Goal: Information Seeking & Learning: Learn about a topic

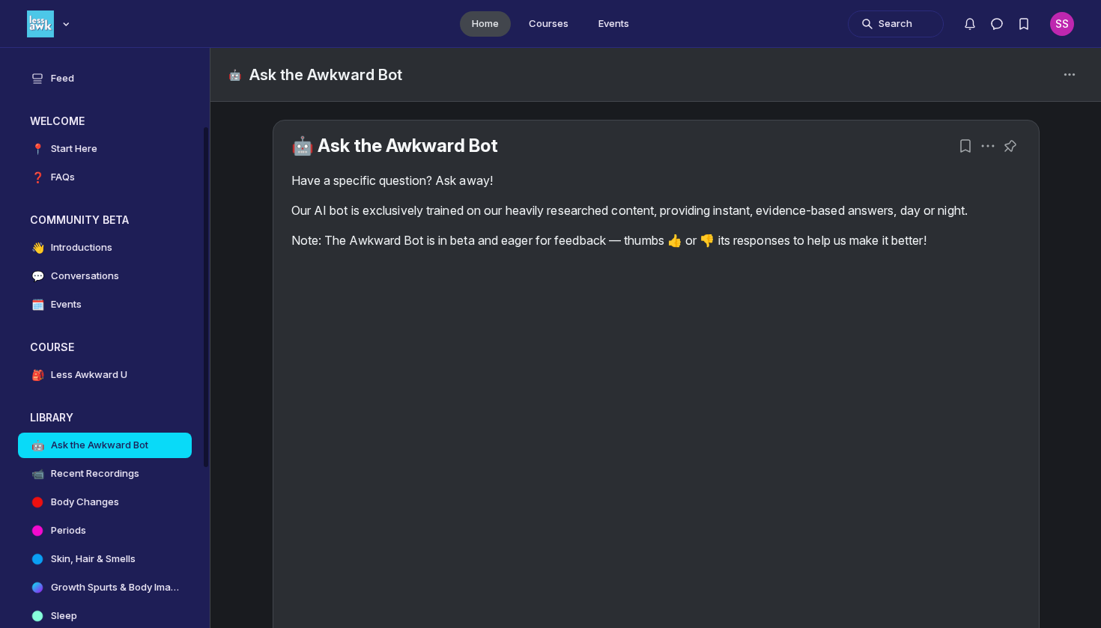
scroll to position [133, 0]
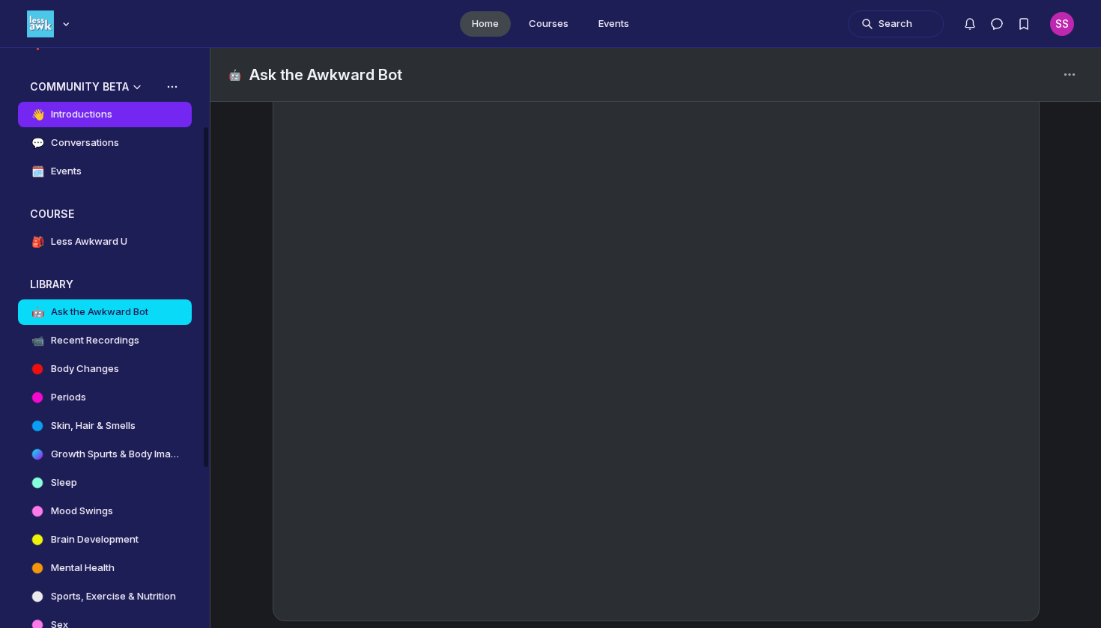
click at [140, 112] on link "👋 Introductions" at bounding box center [105, 114] width 174 height 25
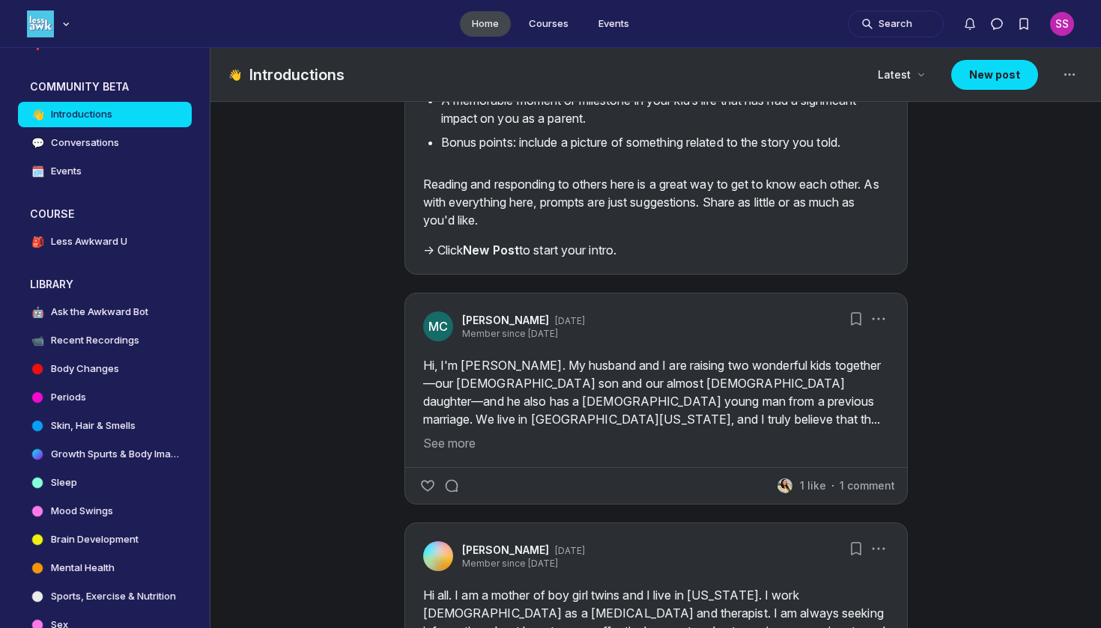
scroll to position [226, 0]
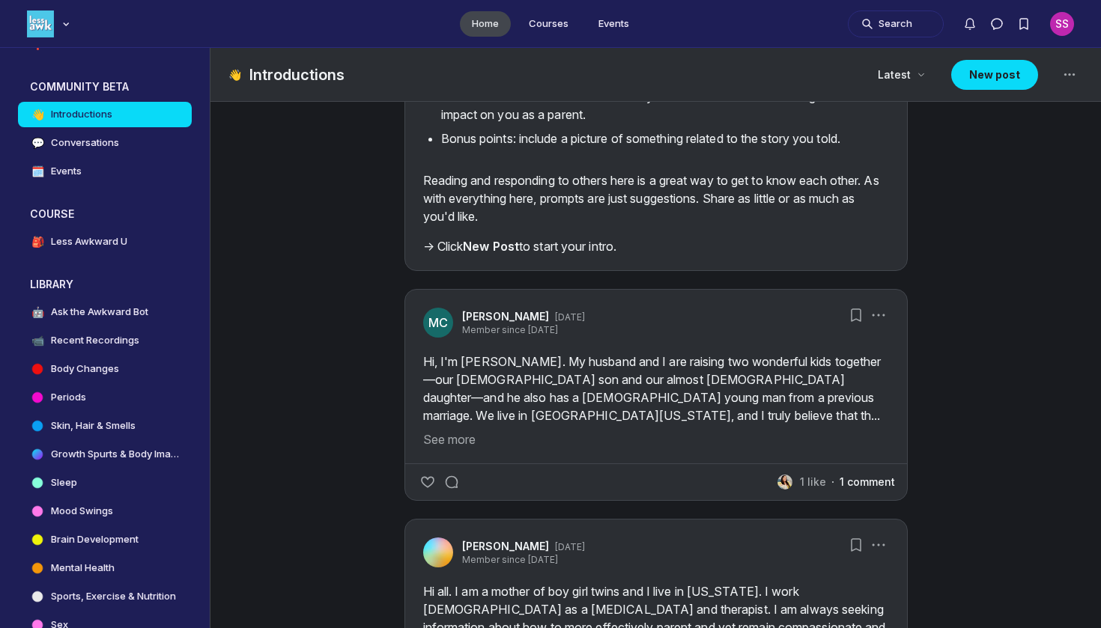
click at [873, 490] on button "1 comment" at bounding box center [867, 482] width 55 height 15
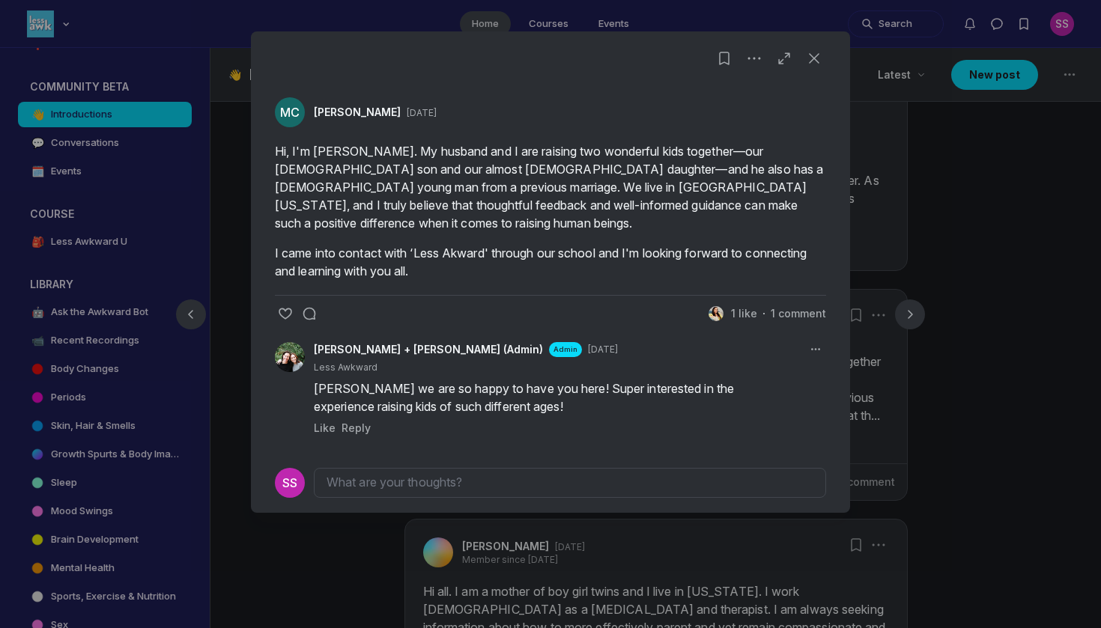
click at [1022, 366] on div at bounding box center [550, 314] width 1101 height 628
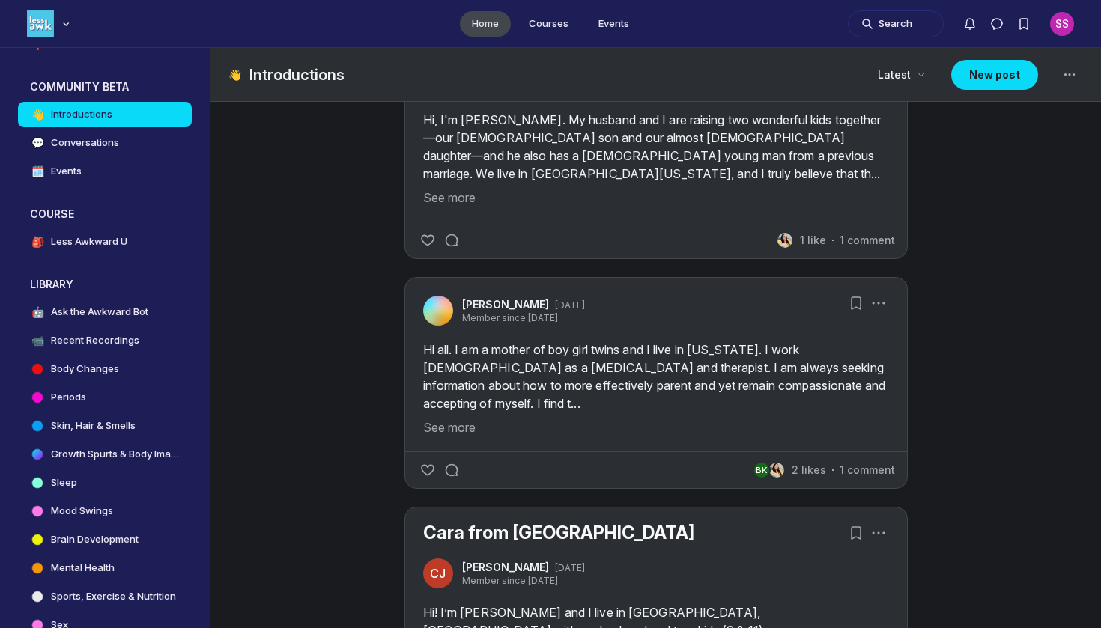
scroll to position [473, 0]
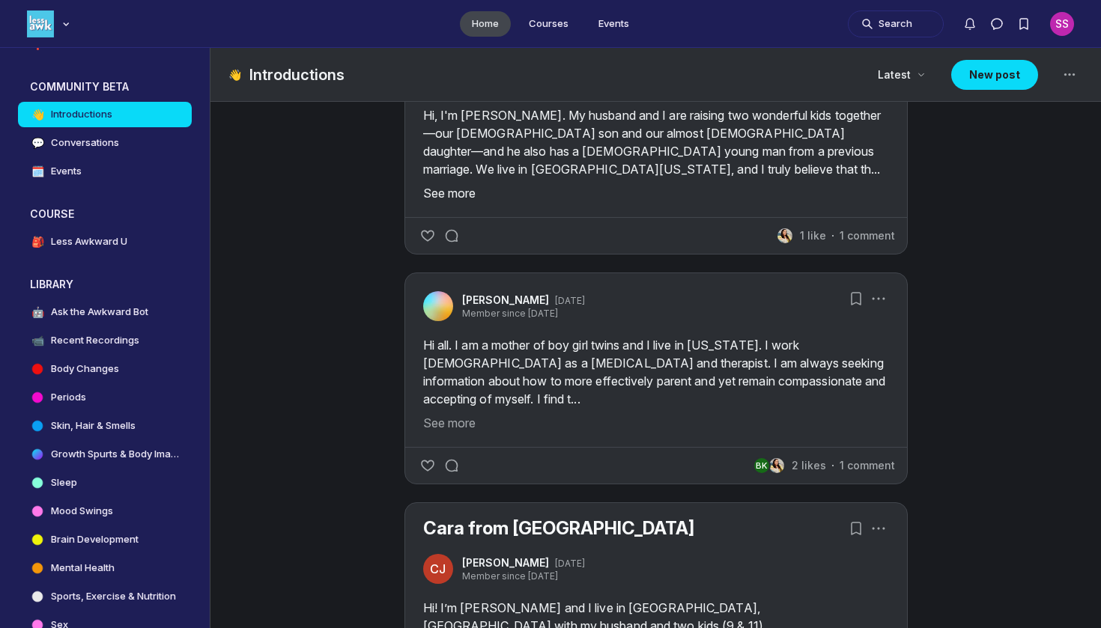
click at [466, 202] on button "See more" at bounding box center [656, 193] width 466 height 18
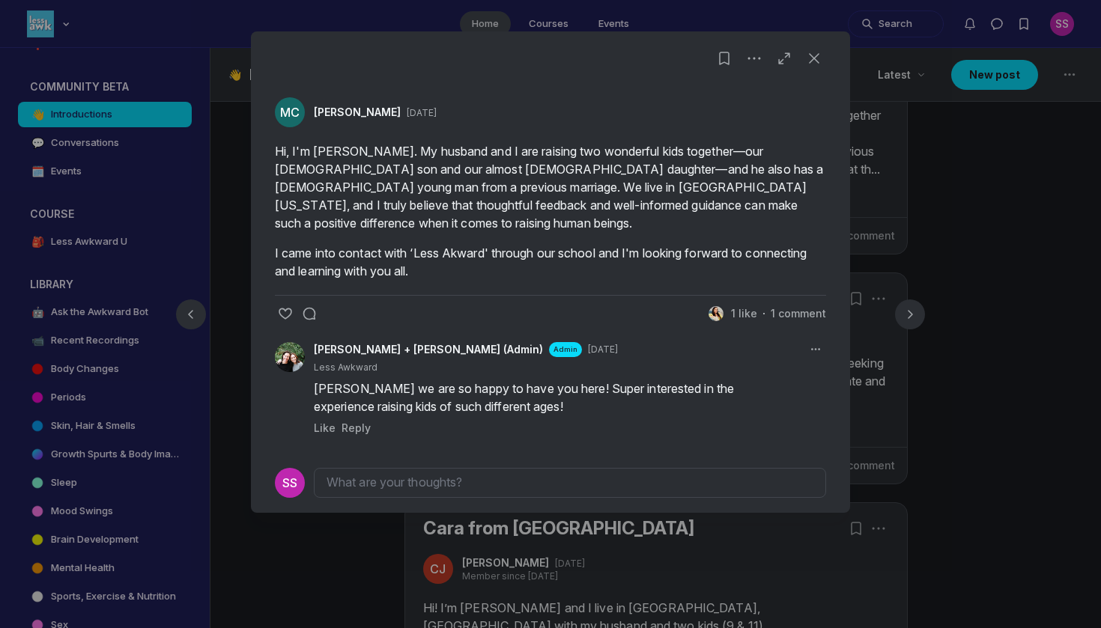
click at [1076, 363] on div at bounding box center [550, 314] width 1101 height 628
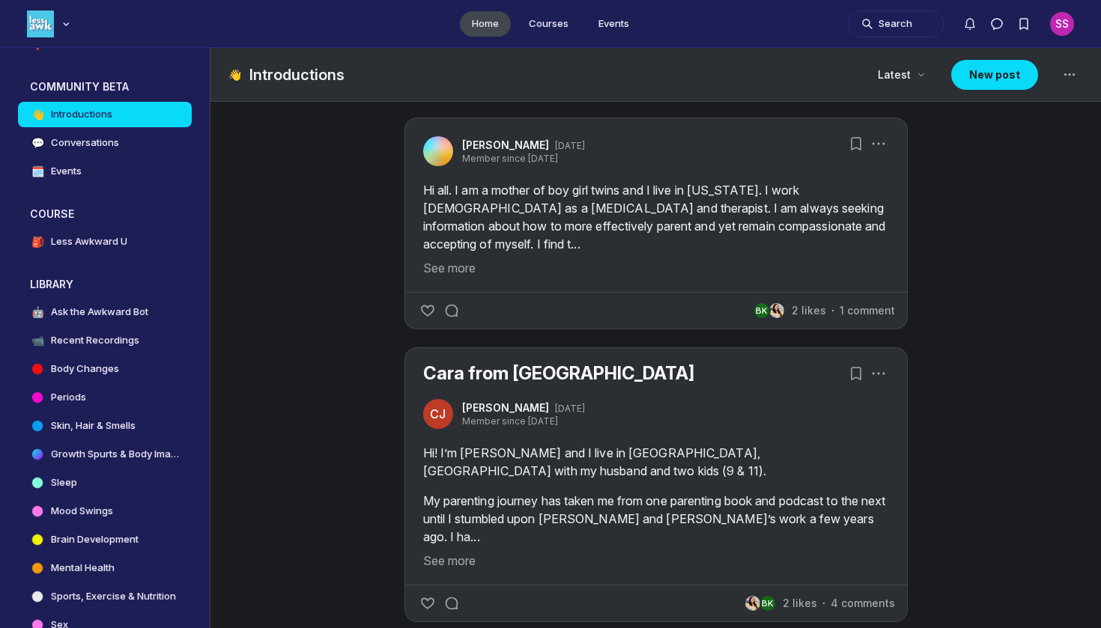
scroll to position [626, 0]
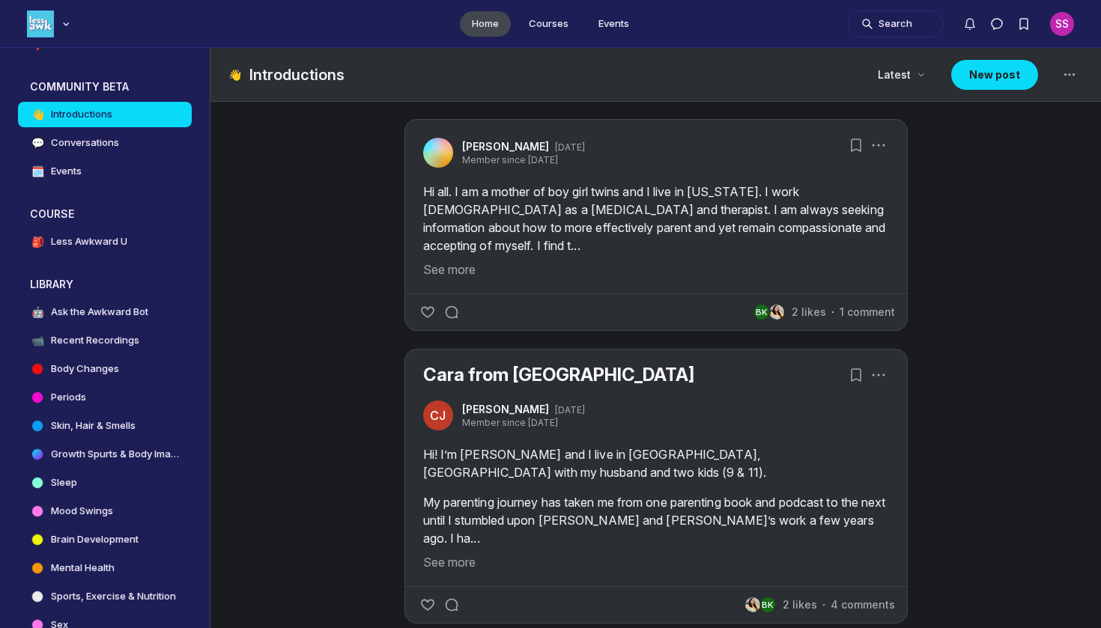
click at [843, 548] on div "Hi! I’m Cara Jackson and I live in Victoria, British Columbia with my husband a…" at bounding box center [656, 509] width 466 height 126
click at [819, 546] on p "My parenting journey has taken me from one parenting book and podcast to the ne…" at bounding box center [656, 521] width 466 height 54
click at [459, 569] on button "See more" at bounding box center [656, 563] width 466 height 18
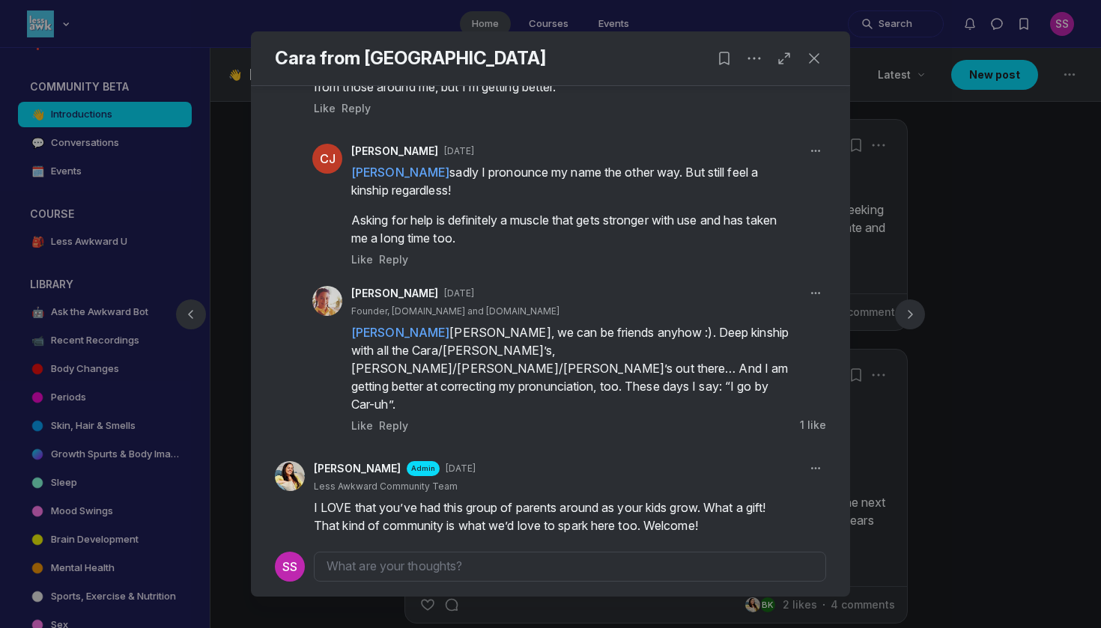
scroll to position [548, 0]
click at [991, 422] on div at bounding box center [550, 314] width 1101 height 628
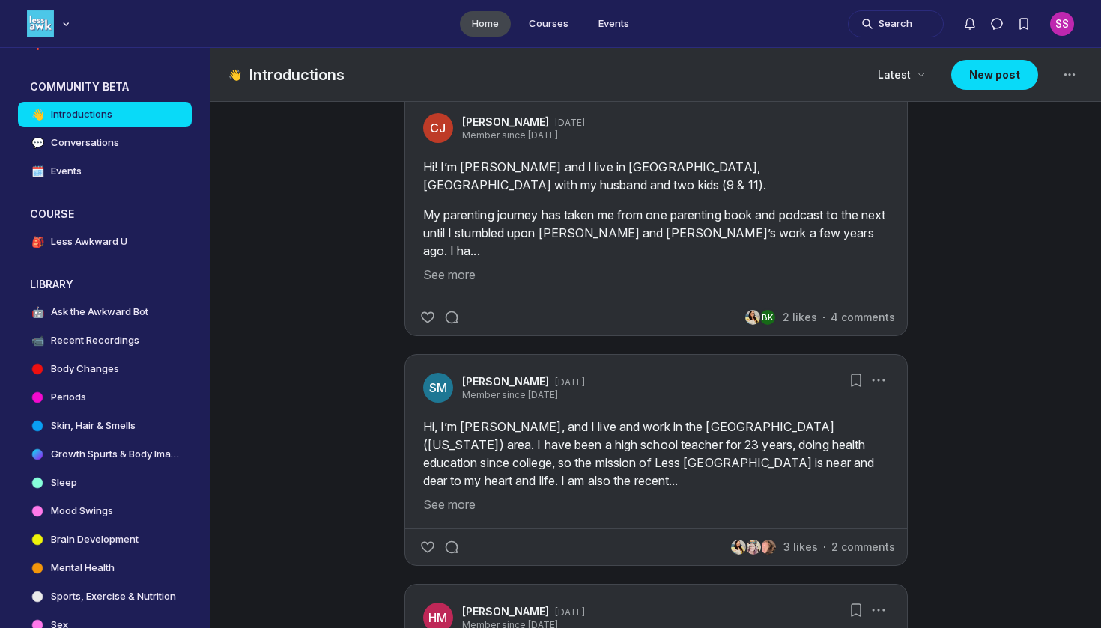
scroll to position [919, 0]
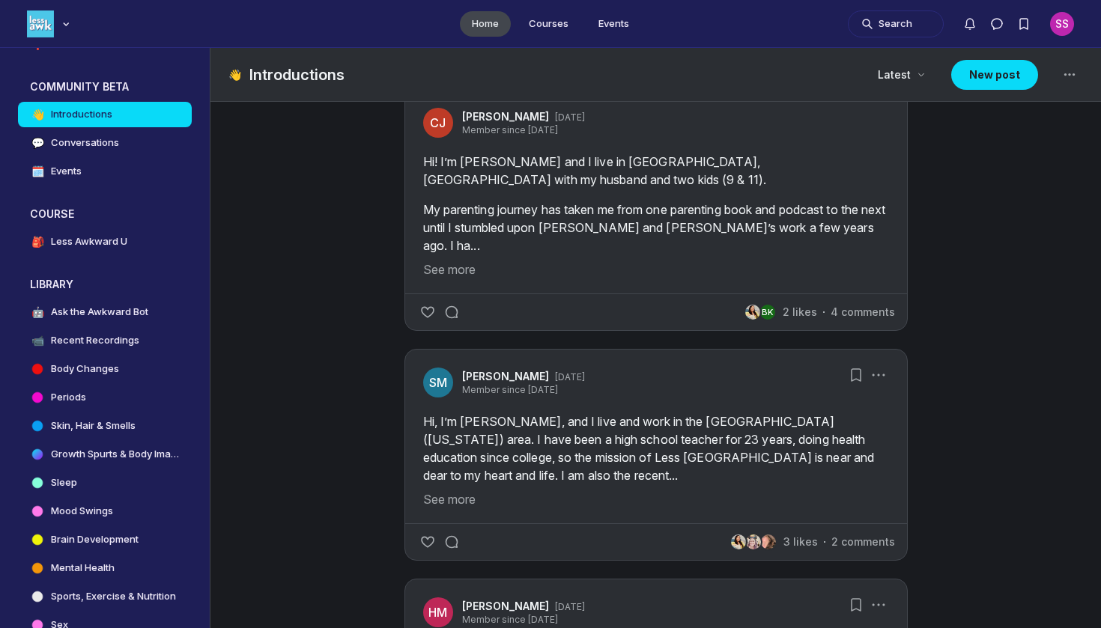
click at [860, 458] on p "Hi, I’m [PERSON_NAME], and I live and work in the [GEOGRAPHIC_DATA] ([US_STATE]…" at bounding box center [656, 449] width 466 height 72
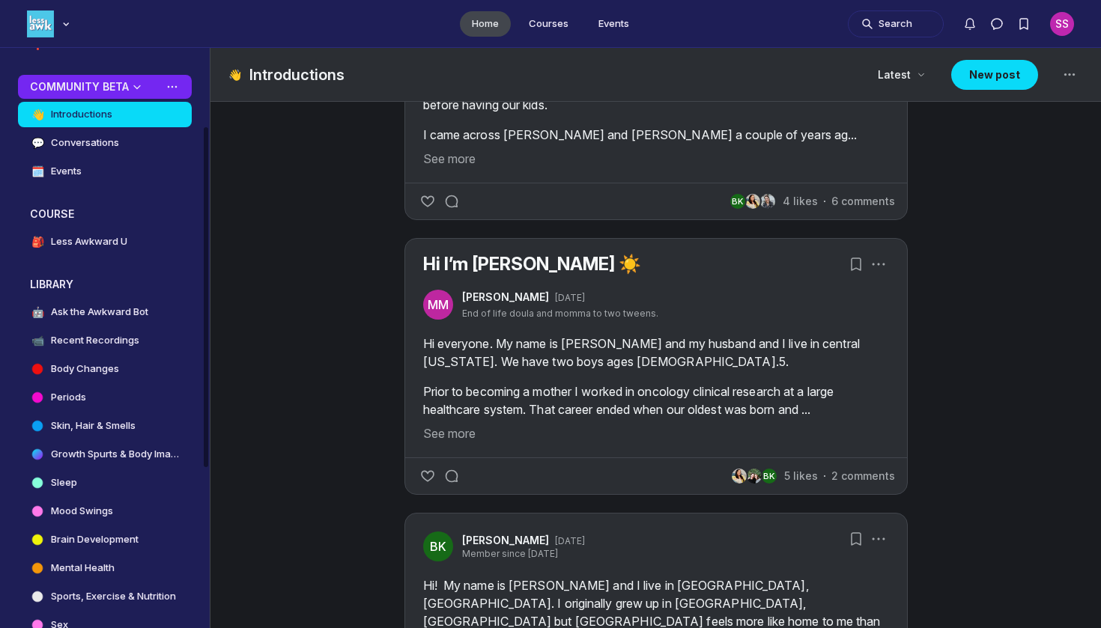
scroll to position [86, 0]
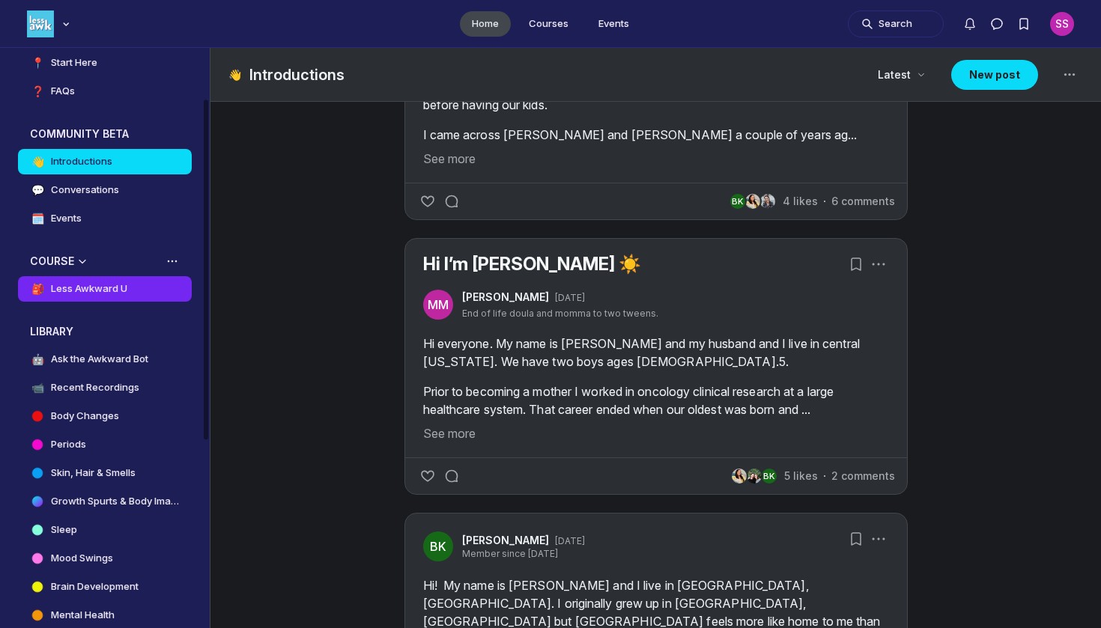
click at [123, 294] on h4 "Less Awkward U" at bounding box center [89, 289] width 76 height 15
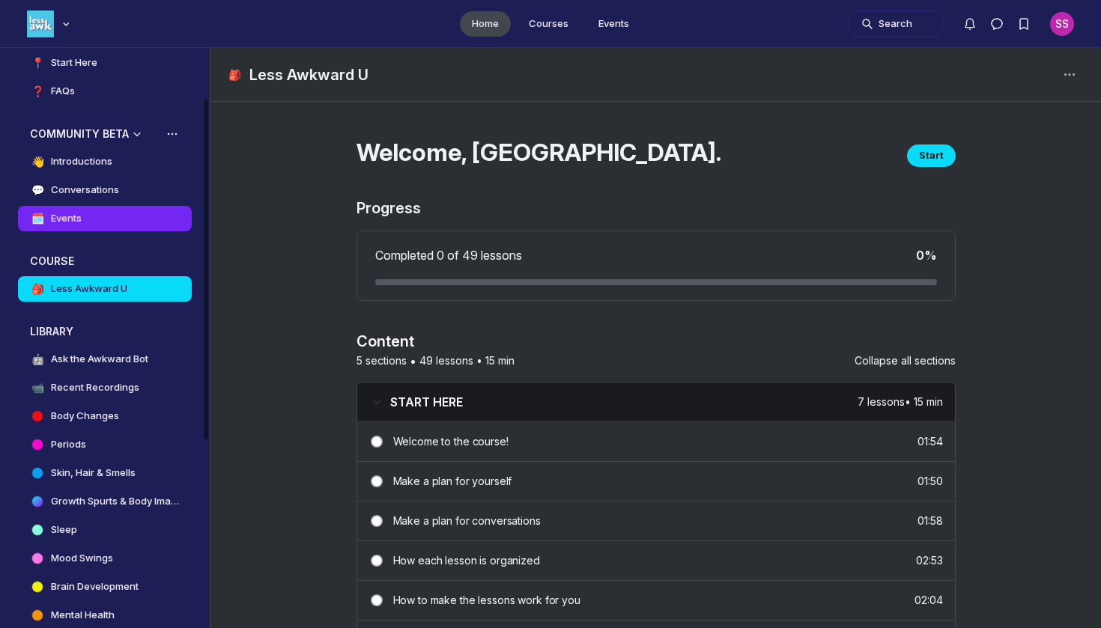
click at [122, 221] on link "🗓️ Events" at bounding box center [105, 218] width 174 height 25
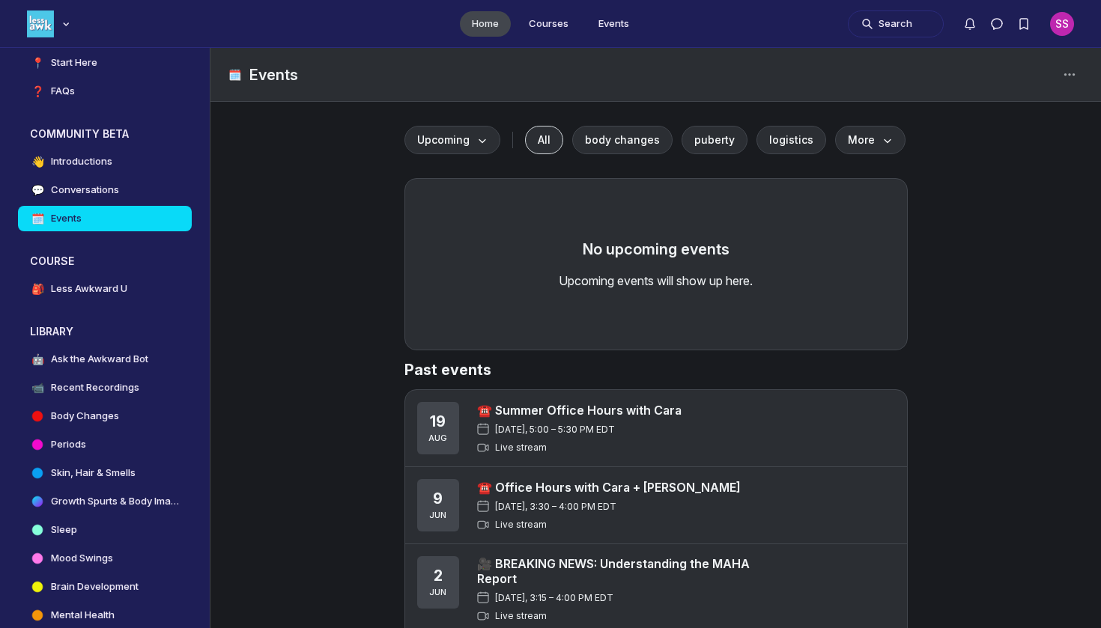
click at [801, 443] on div "☎️ Summer Office Hours with Cara Tuesday, 5:00 – 5:30 PM EDT Live stream" at bounding box center [686, 428] width 418 height 52
click at [633, 422] on div "☎️ Summer Office Hours with Cara Tuesday, 5:00 – 5:30 PM EDT Live stream" at bounding box center [579, 428] width 204 height 52
click at [633, 408] on link "☎️ Summer Office Hours with Cara" at bounding box center [579, 410] width 204 height 15
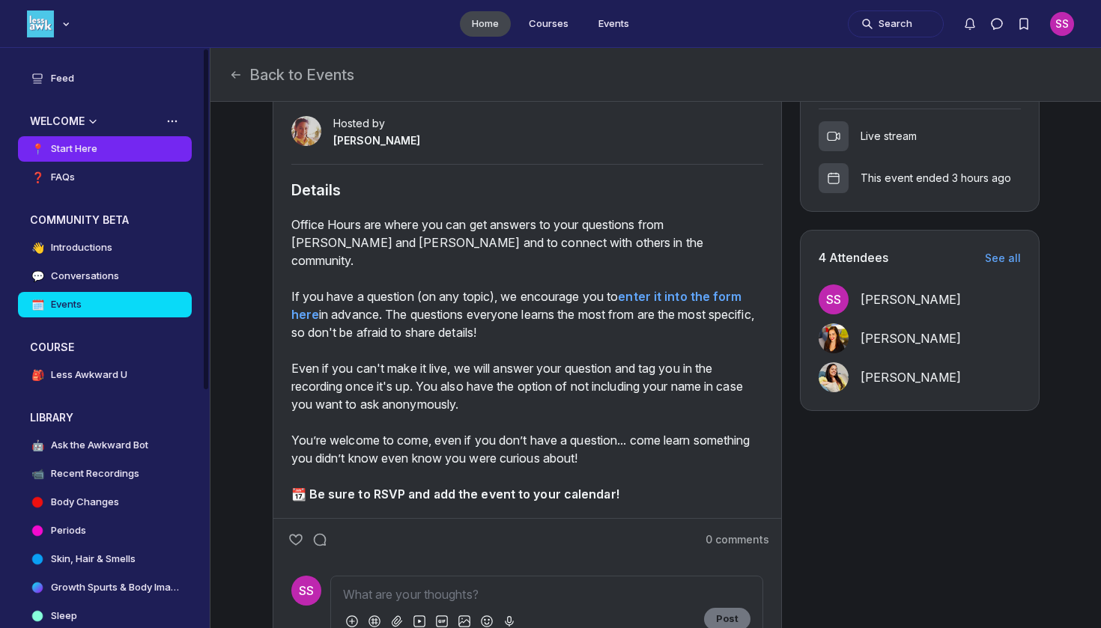
click at [128, 157] on link "📍 Start Here" at bounding box center [105, 148] width 174 height 25
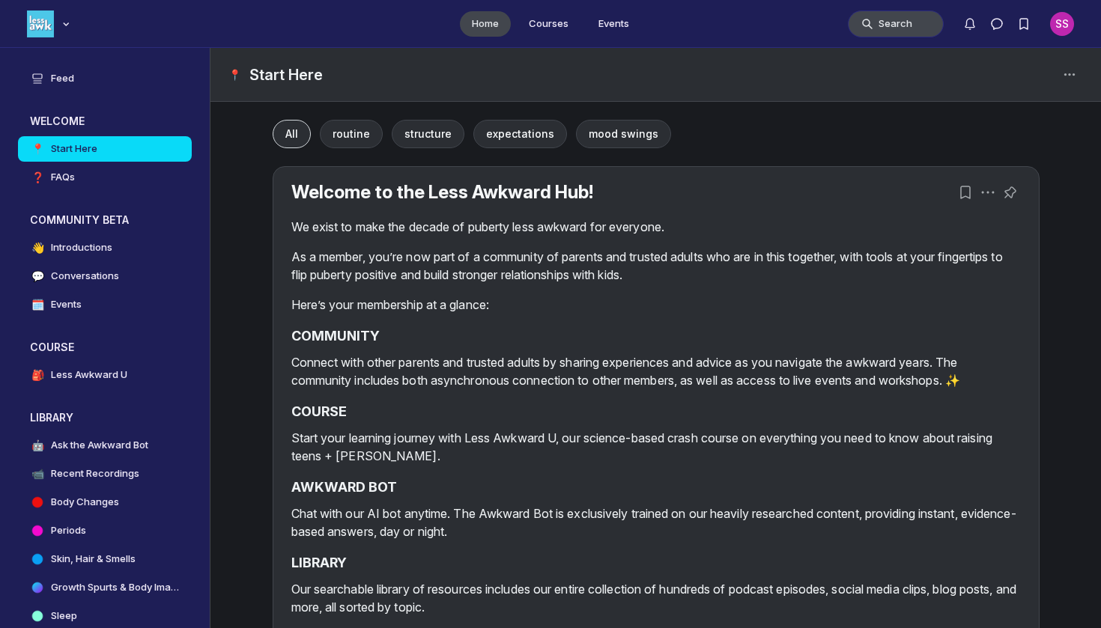
click at [904, 28] on button "Search" at bounding box center [896, 23] width 96 height 27
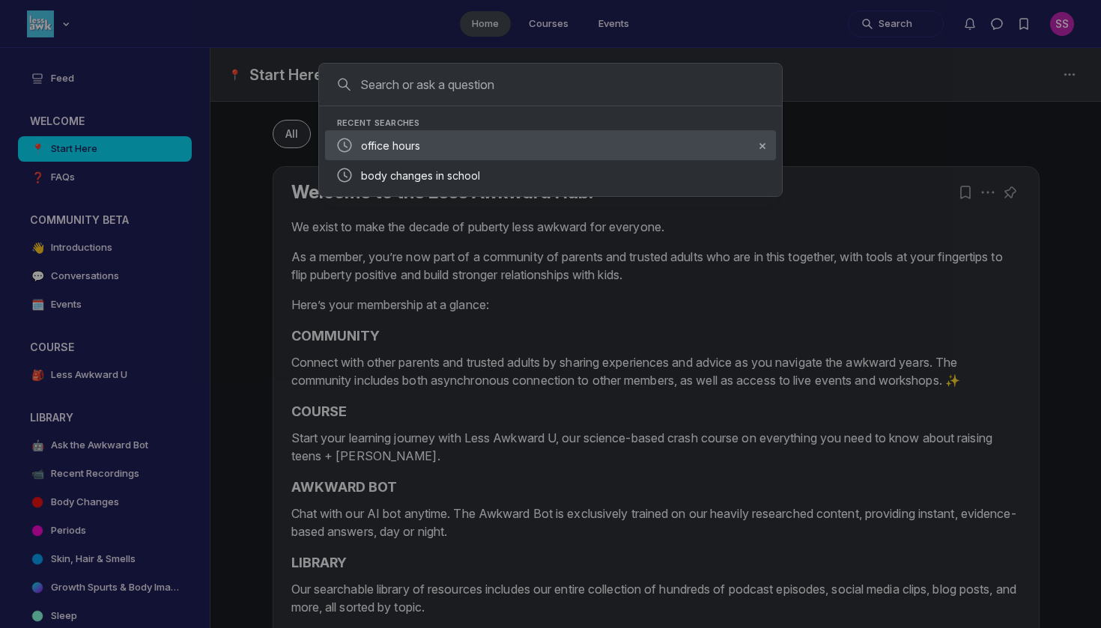
click at [369, 145] on span "office hours" at bounding box center [390, 145] width 59 height 13
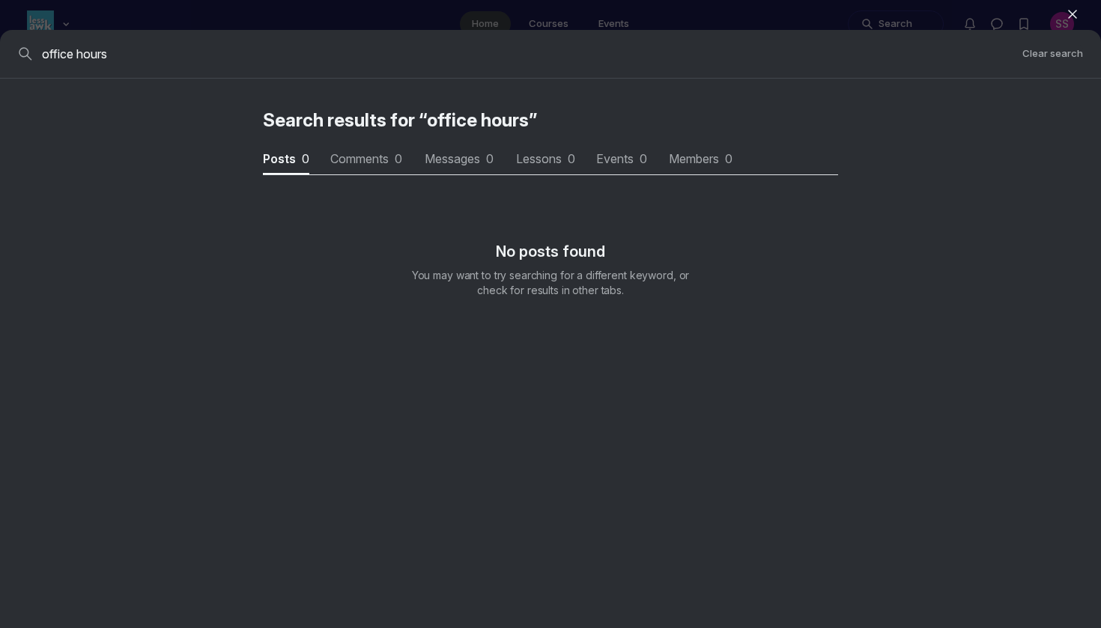
scroll to position [2028, 4514]
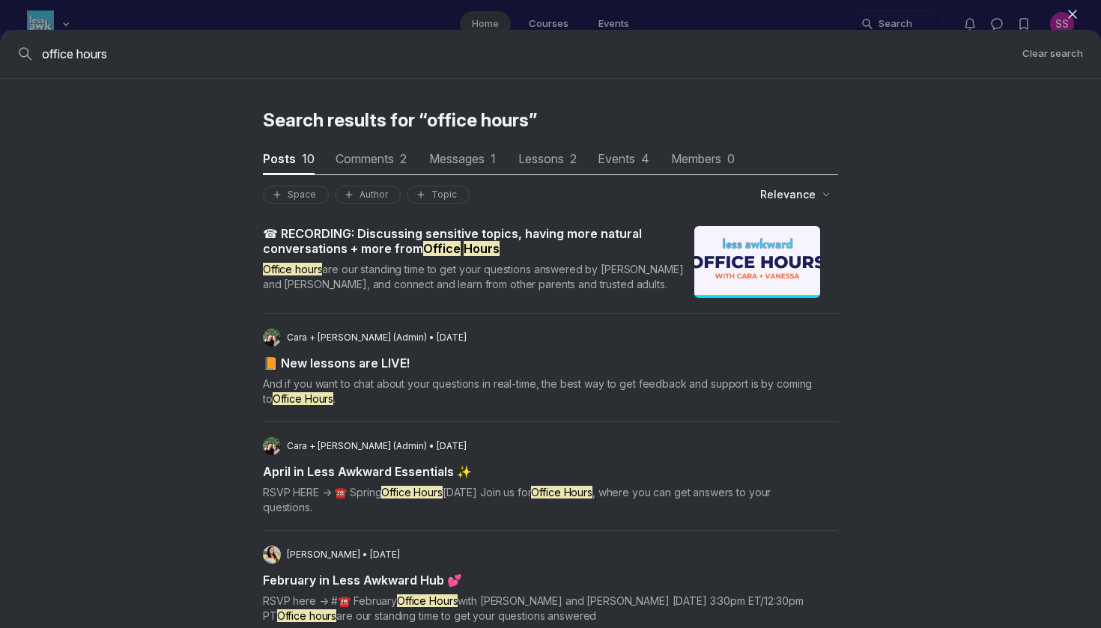
click at [530, 249] on span "☎ RECORDING: Discussing sensitive topics, having more natural conversations + m…" at bounding box center [477, 241] width 428 height 30
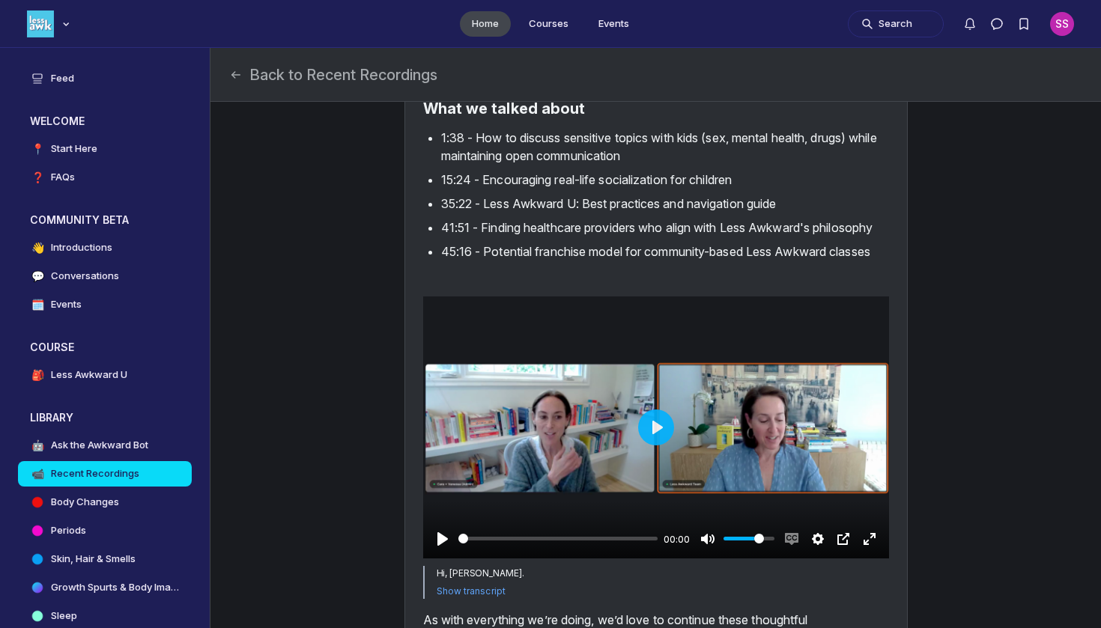
scroll to position [446, 0]
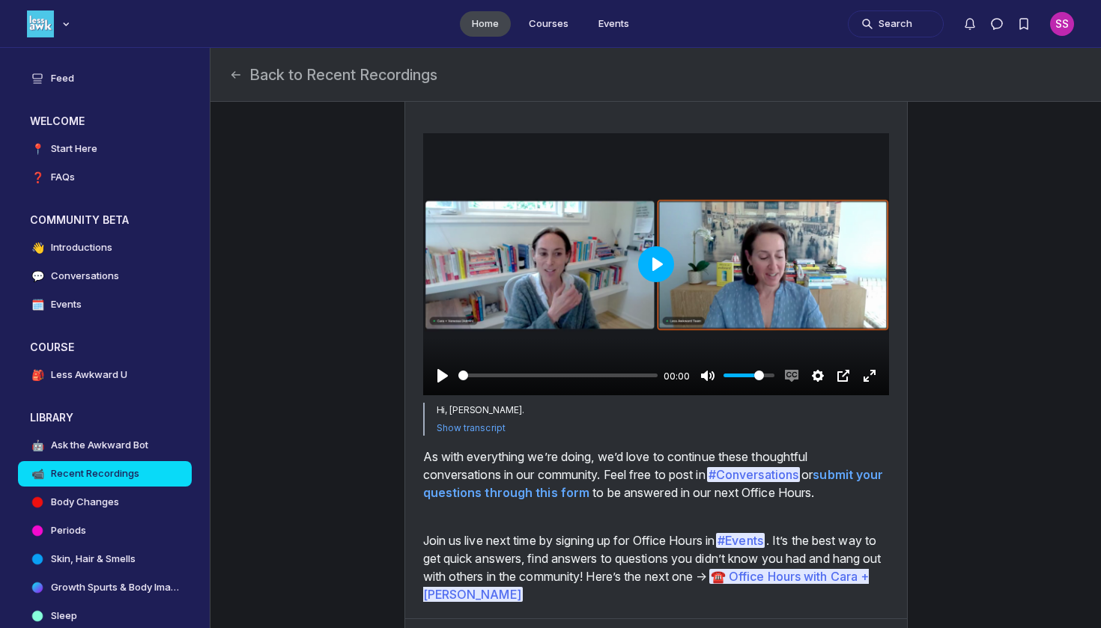
click at [643, 282] on button "Play" at bounding box center [656, 264] width 36 height 36
click at [772, 396] on div "Main Content" at bounding box center [656, 264] width 466 height 262
type input "93.91"
click at [877, 25] on button "Search" at bounding box center [896, 23] width 96 height 27
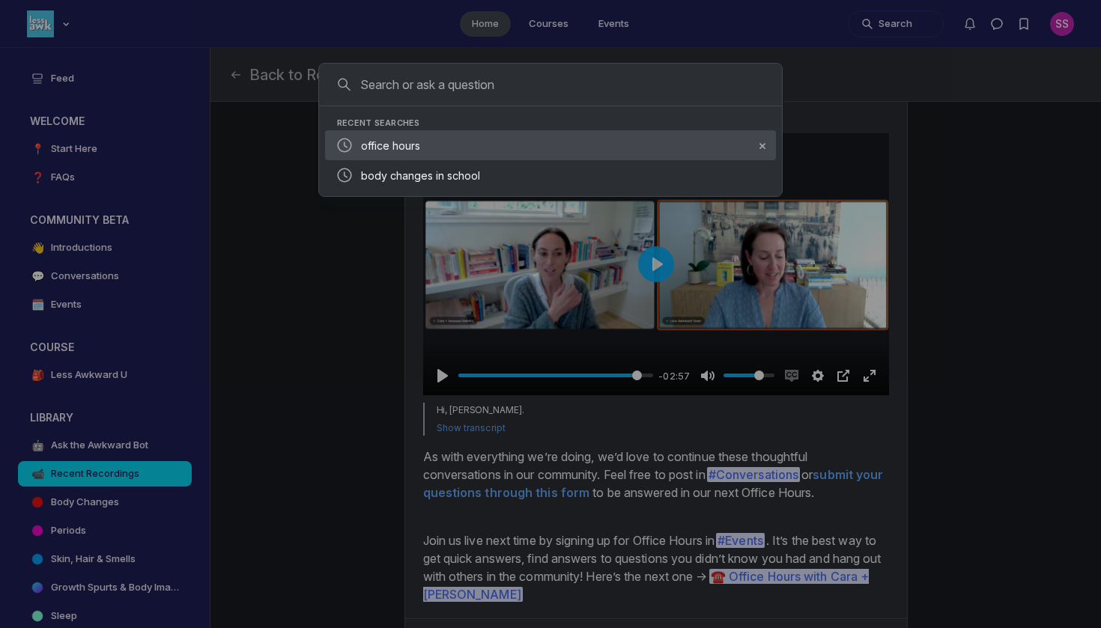
click at [566, 136] on div "office hours" at bounding box center [540, 145] width 430 height 30
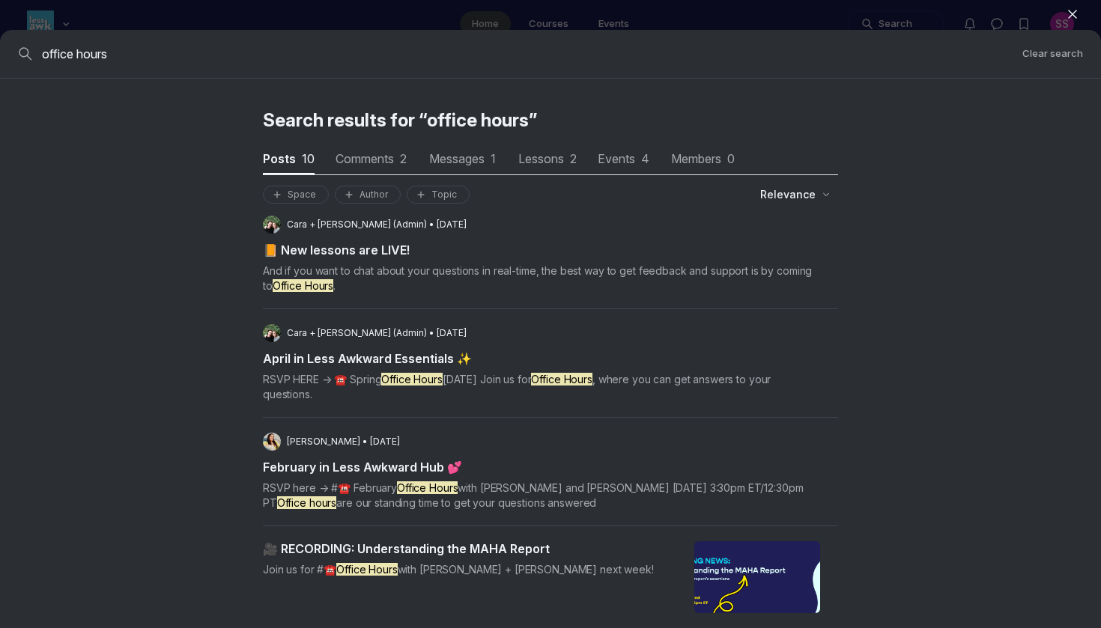
scroll to position [117, 0]
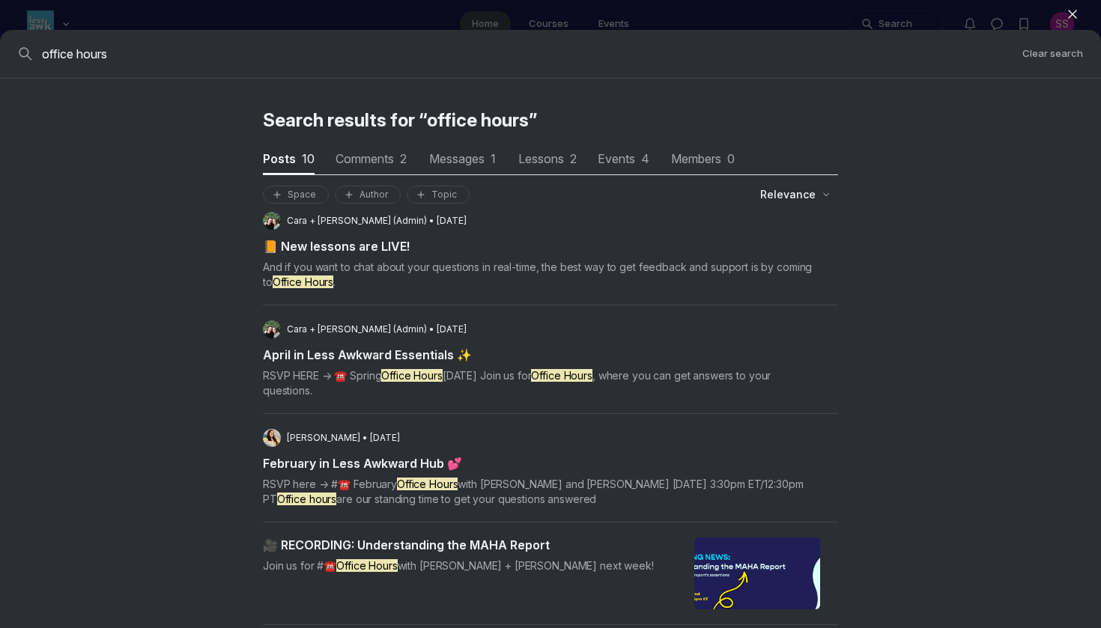
click at [608, 494] on p "RSVP here → #☎️ February Office Hours with Cara and Vanessa Feb 26, 3:30pm ET/1…" at bounding box center [541, 492] width 557 height 30
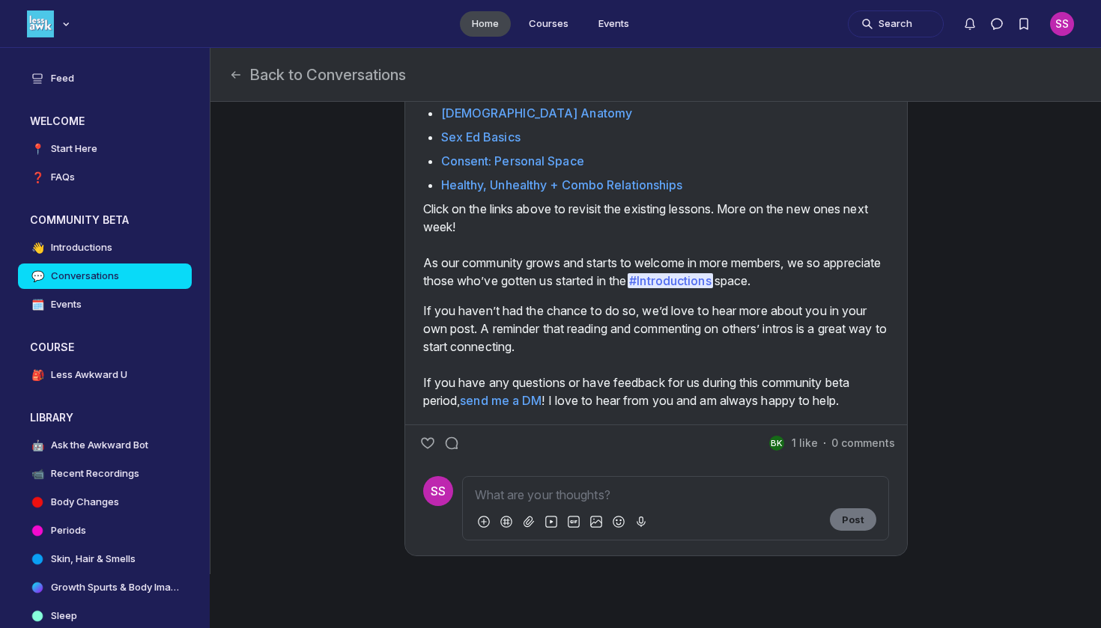
scroll to position [1077, 0]
click at [523, 404] on link "send me a DM" at bounding box center [501, 400] width 82 height 15
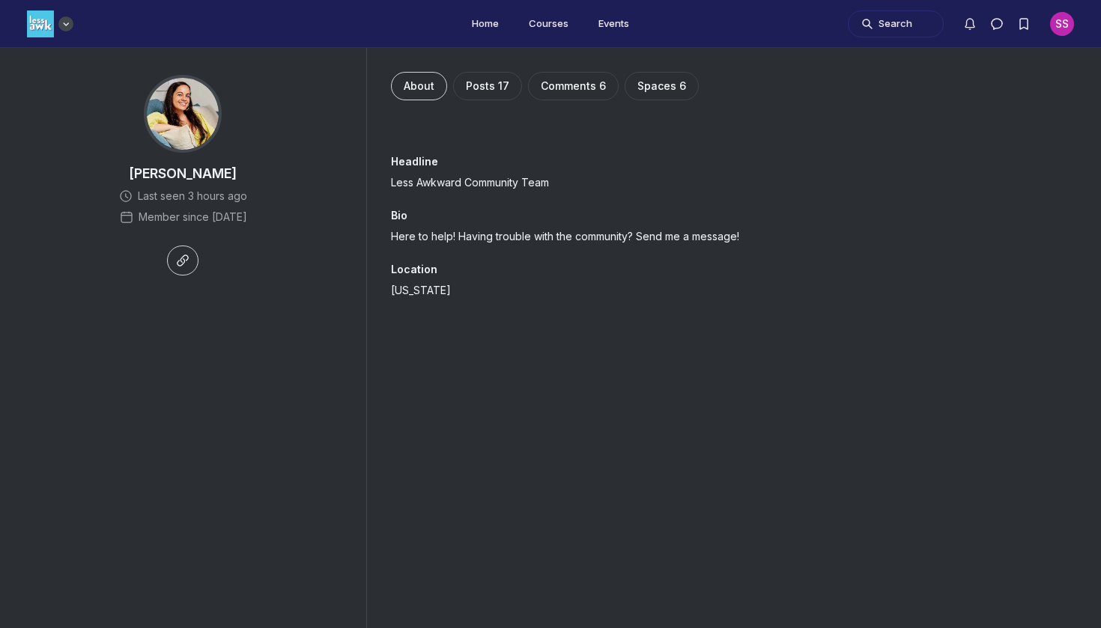
click at [56, 22] on div "Main navigation bar" at bounding box center [50, 23] width 46 height 27
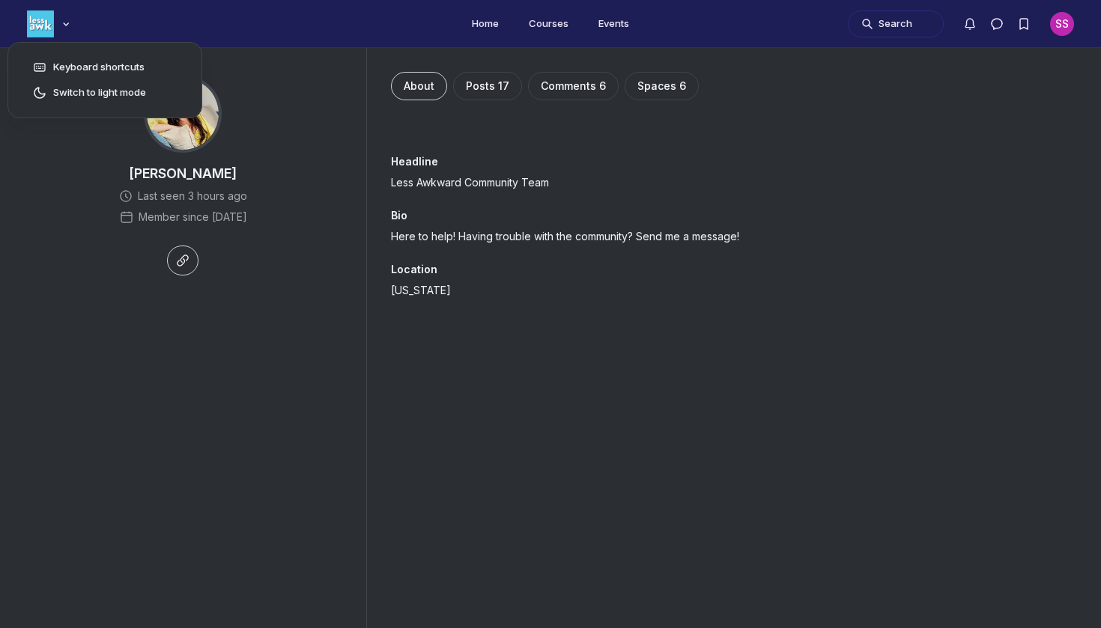
click at [40, 39] on div "Keyboard shortcuts Switch to light mode" at bounding box center [50, 24] width 70 height 48
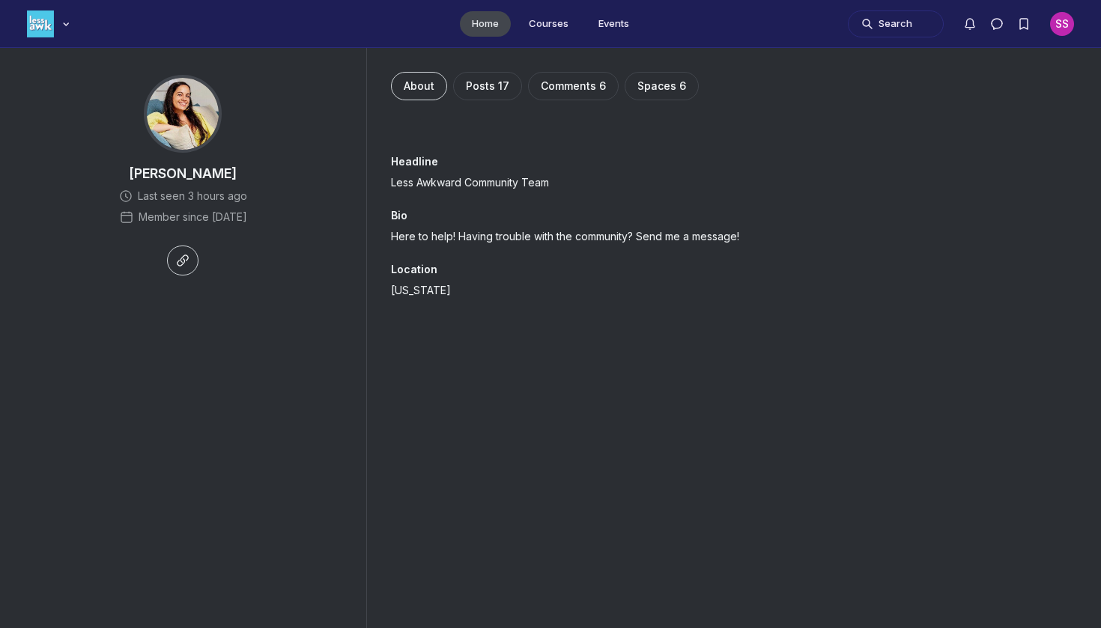
click at [492, 19] on link "Home" at bounding box center [485, 23] width 51 height 25
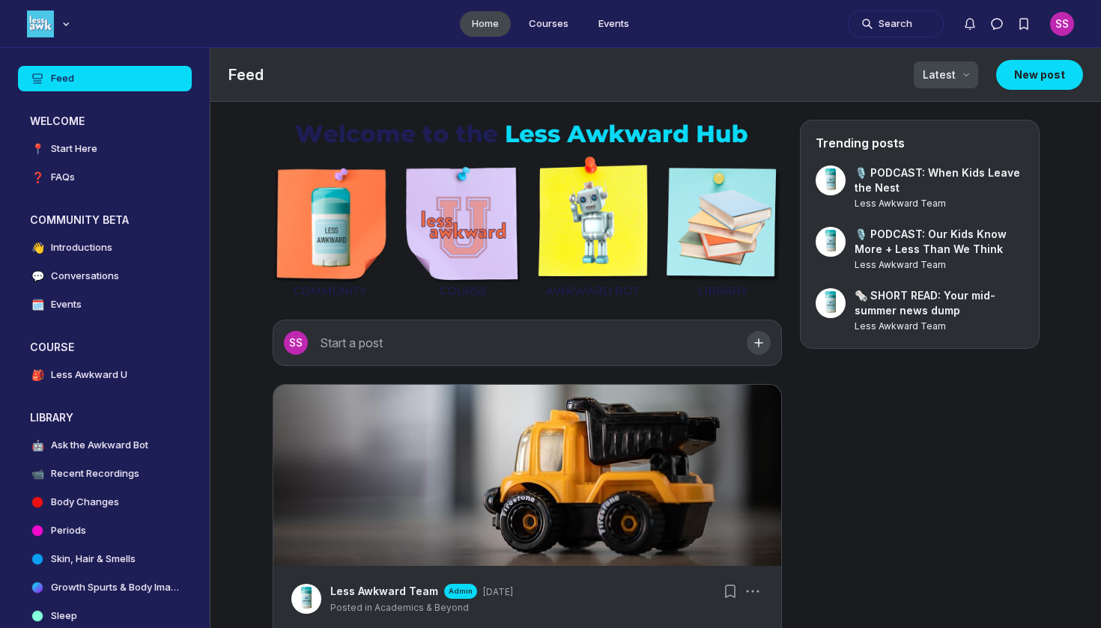
click at [961, 80] on icon "Page Header" at bounding box center [966, 74] width 15 height 15
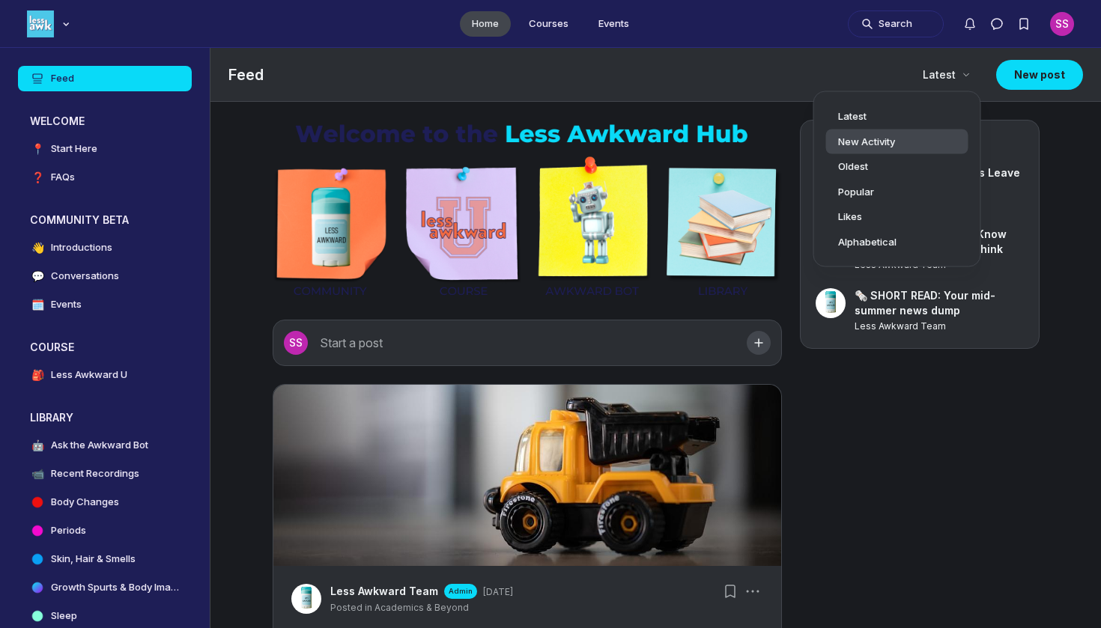
click at [937, 145] on div "New Activity" at bounding box center [897, 141] width 118 height 15
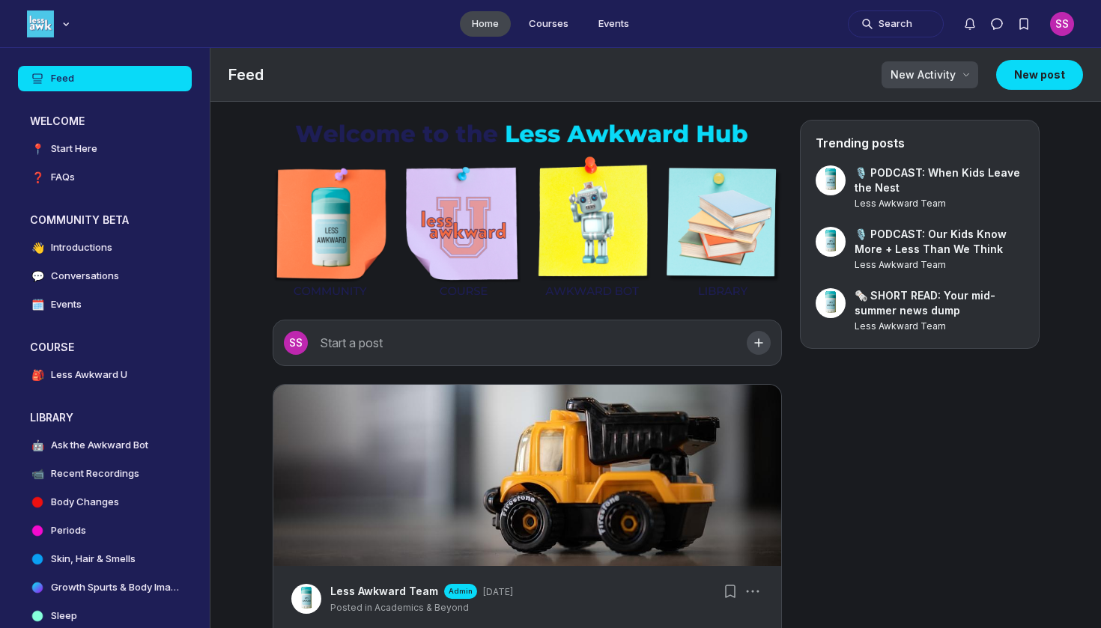
click at [933, 78] on span "New Activity" at bounding box center [923, 74] width 65 height 15
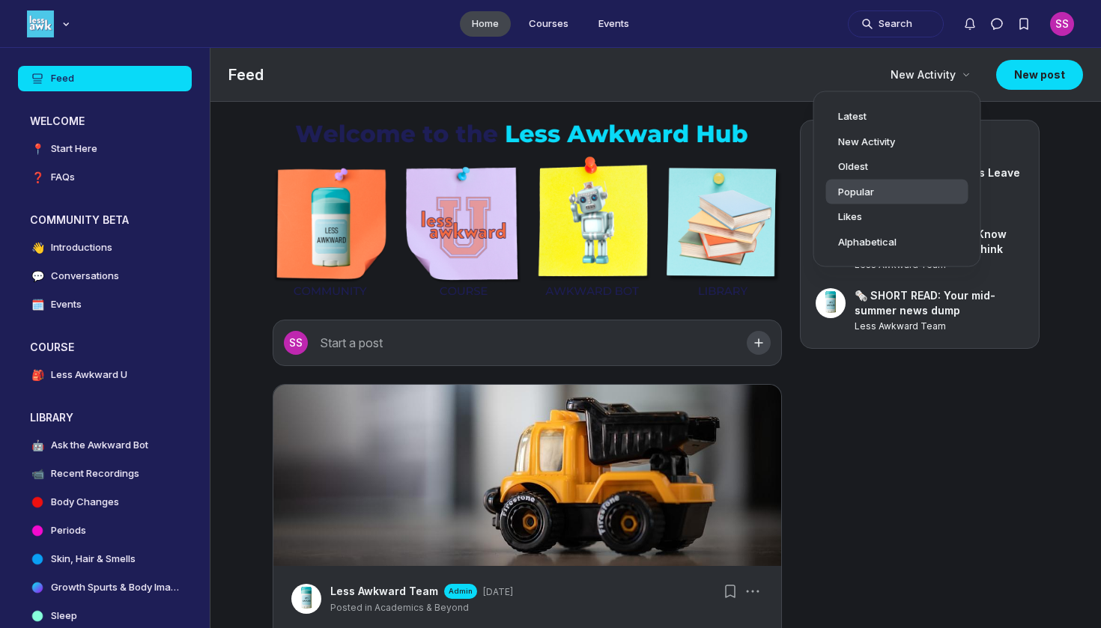
click at [905, 191] on div "Popular" at bounding box center [897, 191] width 118 height 15
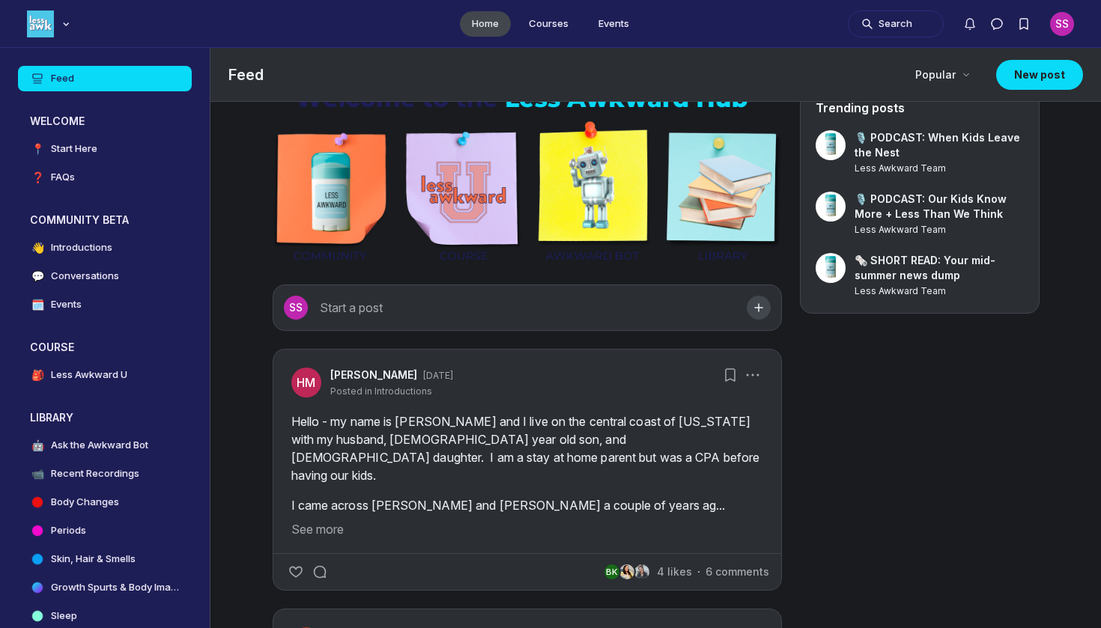
scroll to position [49, 0]
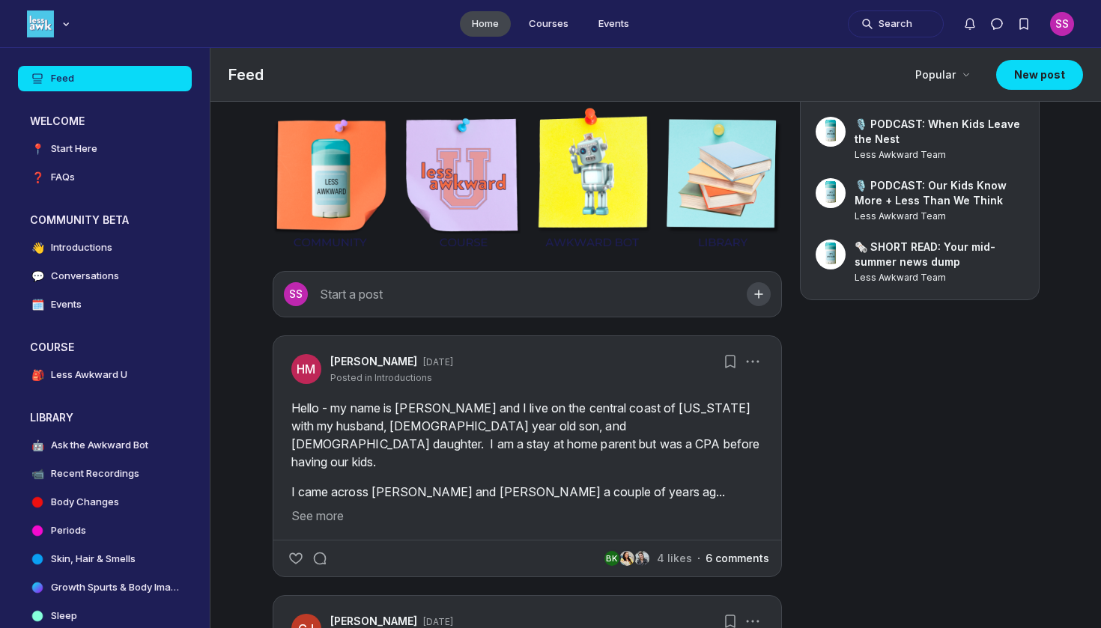
click at [728, 551] on button "6 comments" at bounding box center [738, 558] width 64 height 15
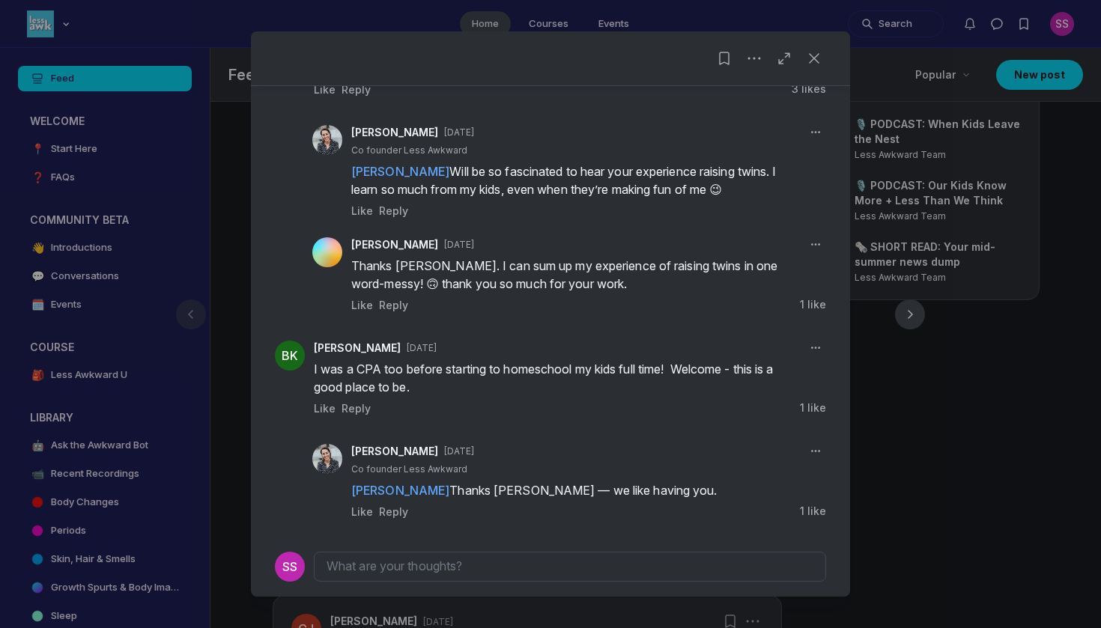
scroll to position [545, 0]
click at [853, 472] on div at bounding box center [550, 314] width 1101 height 628
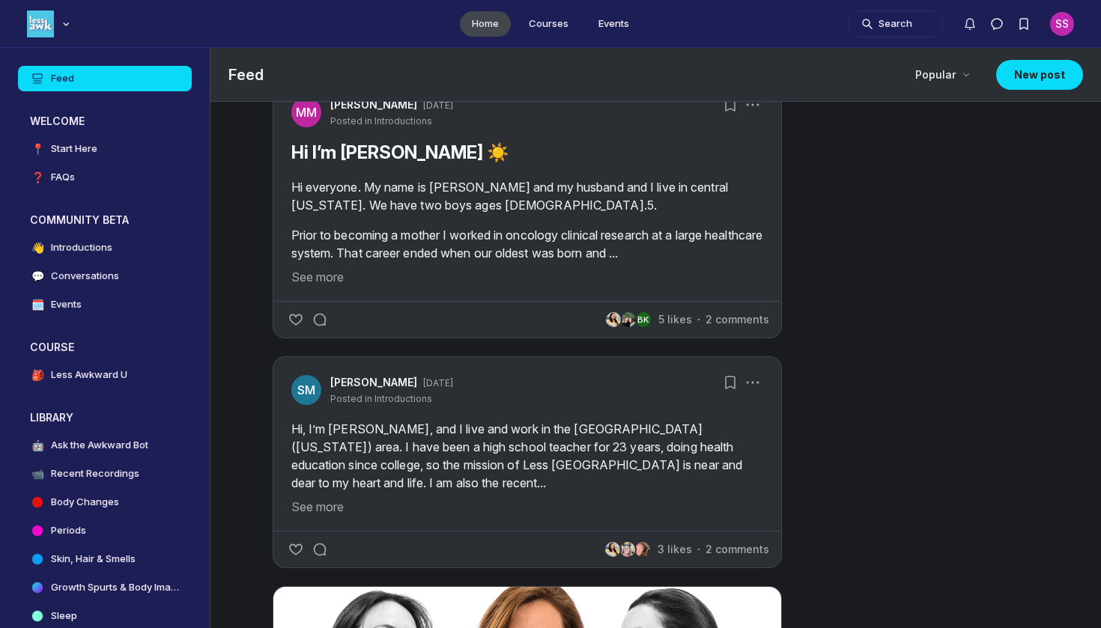
scroll to position [1672, 0]
click at [733, 542] on button "2 comments" at bounding box center [738, 549] width 64 height 15
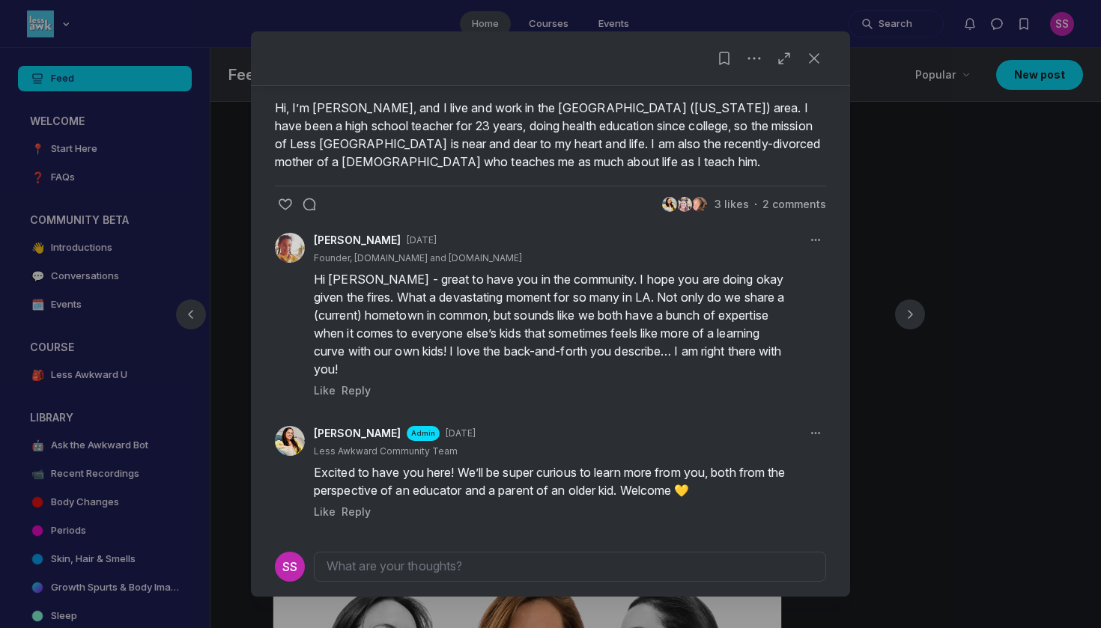
scroll to position [44, 0]
click at [915, 512] on div at bounding box center [550, 314] width 1101 height 628
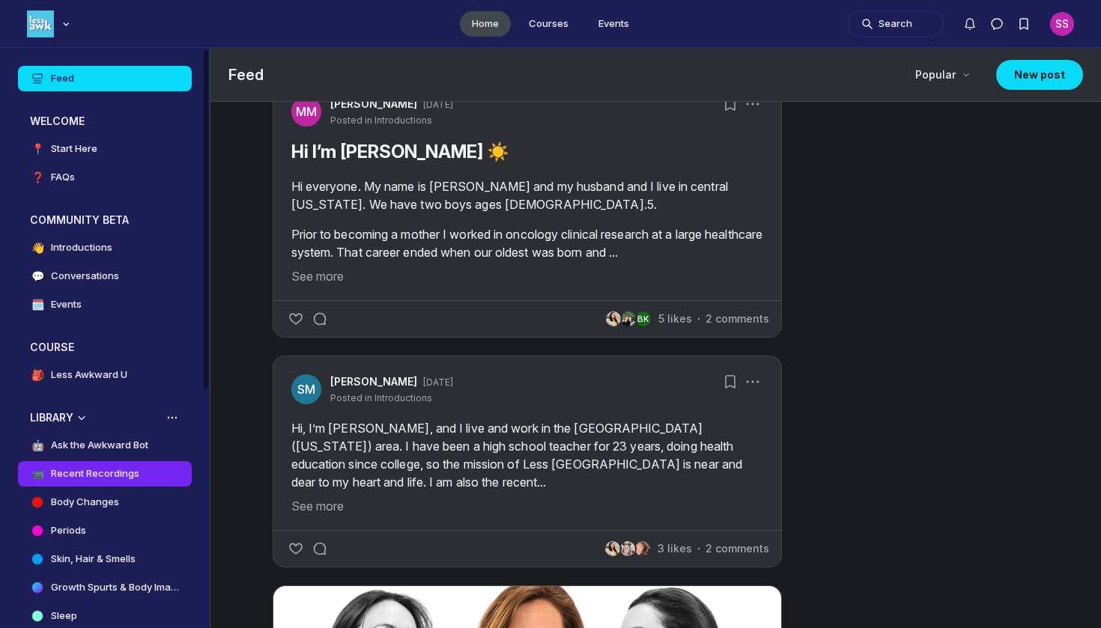
click at [105, 485] on link "📹 Recent Recordings" at bounding box center [105, 473] width 174 height 25
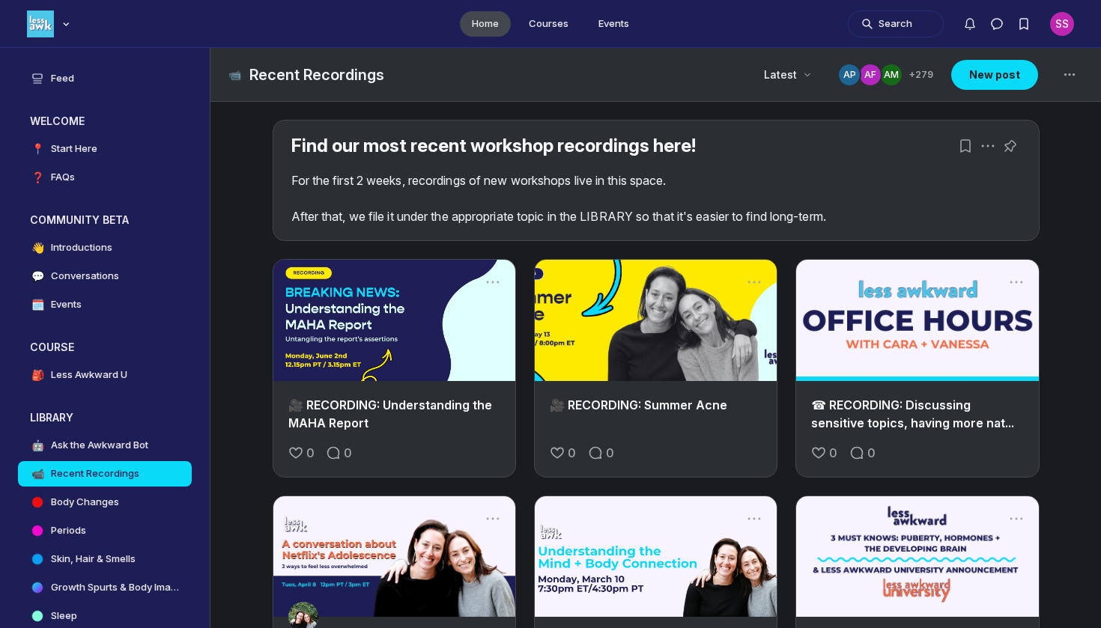
click at [957, 412] on link "☎ RECORDING: Discussing sensitive topics, having more nat..." at bounding box center [912, 414] width 203 height 33
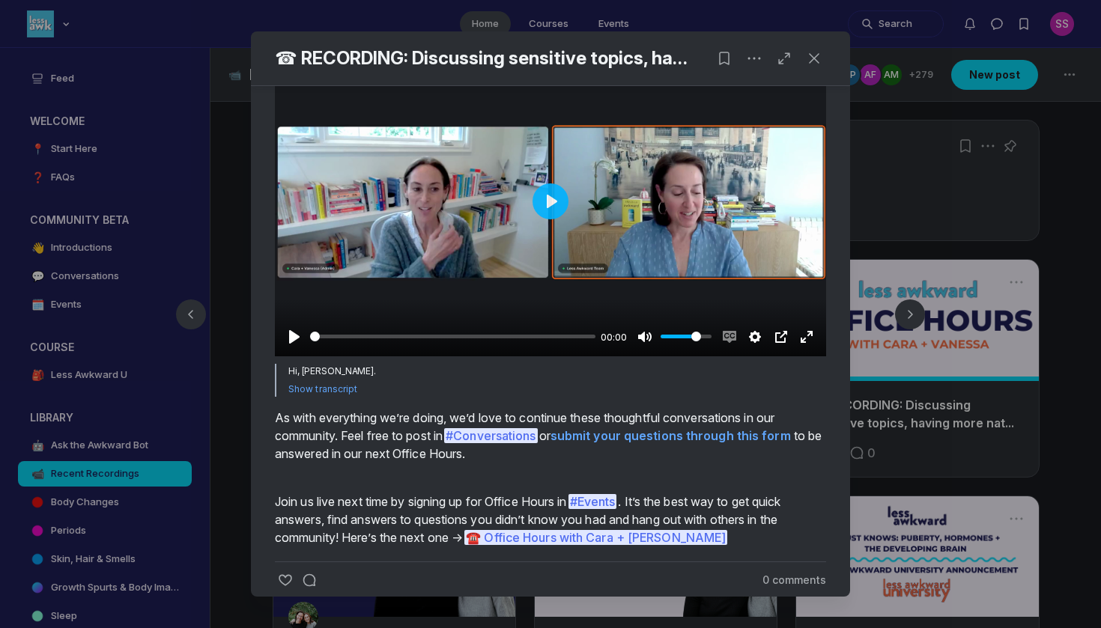
scroll to position [507, 0]
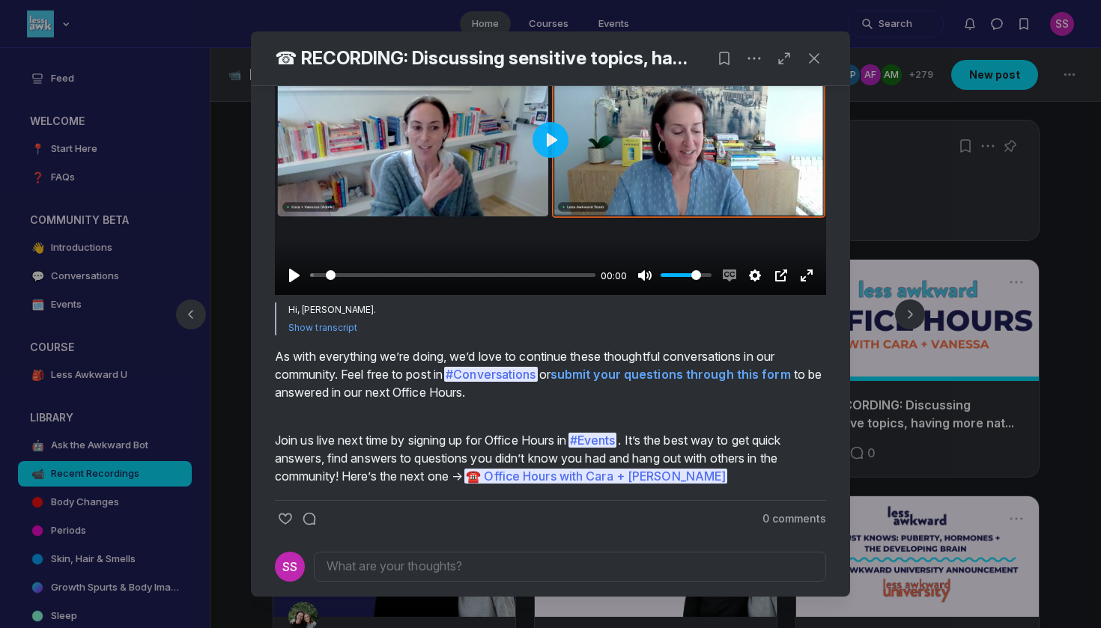
click at [330, 282] on input "Seek" at bounding box center [452, 275] width 285 height 14
click at [293, 288] on button "Pause Play" at bounding box center [294, 276] width 24 height 24
click at [327, 282] on input "Seek" at bounding box center [450, 275] width 280 height 14
click at [318, 282] on input "Seek" at bounding box center [451, 275] width 282 height 14
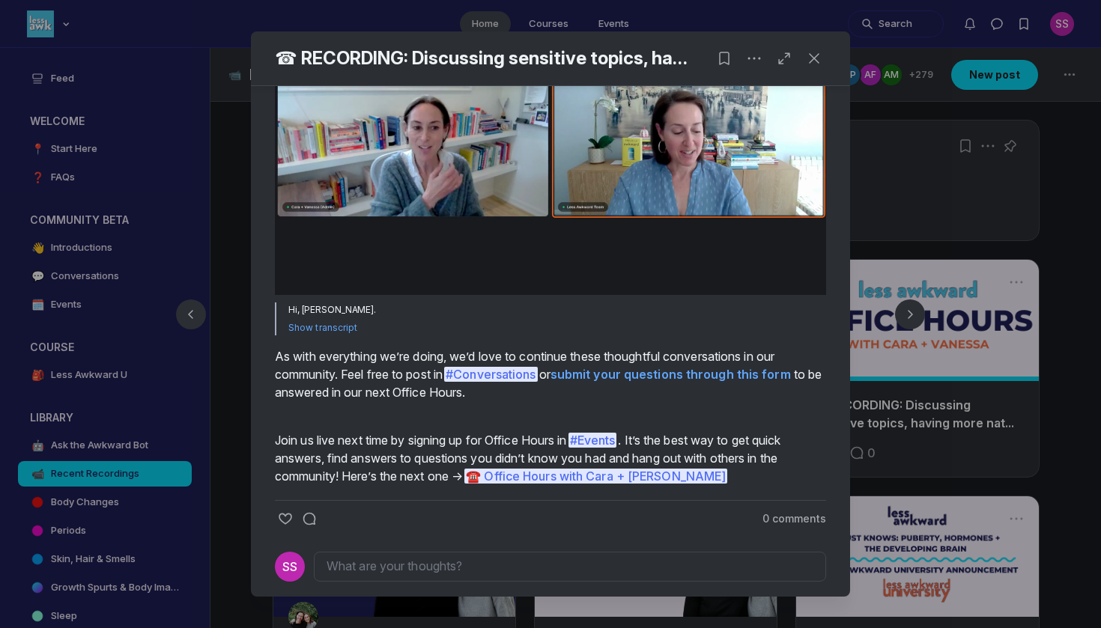
type input "1.44"
click at [189, 428] on div at bounding box center [550, 314] width 1101 height 628
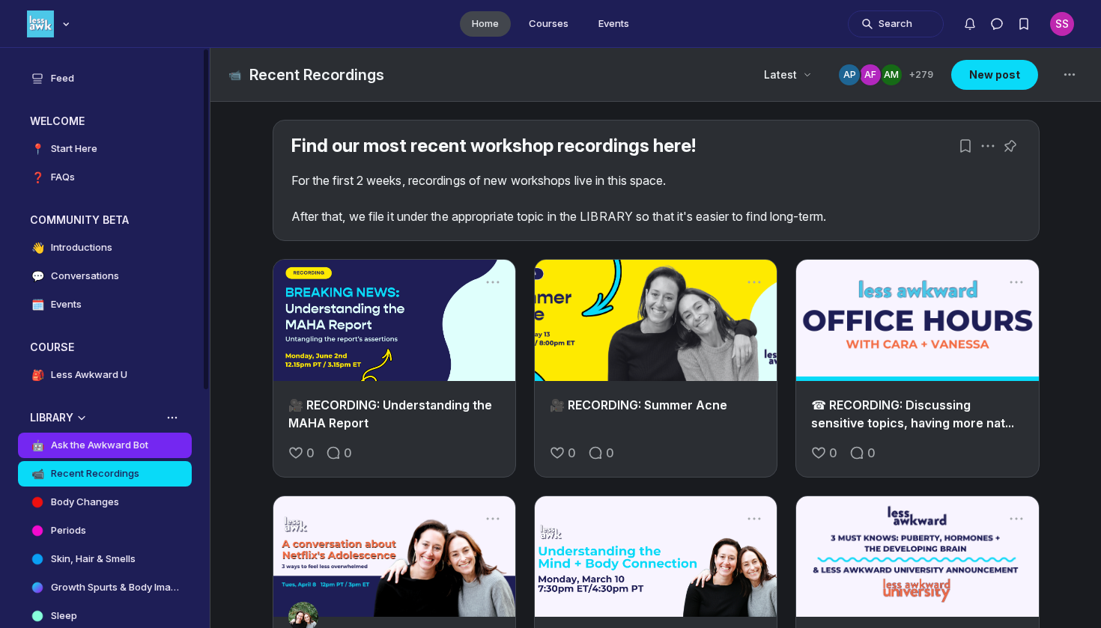
click at [148, 444] on h4 "Ask the Awkward Bot" at bounding box center [99, 445] width 97 height 15
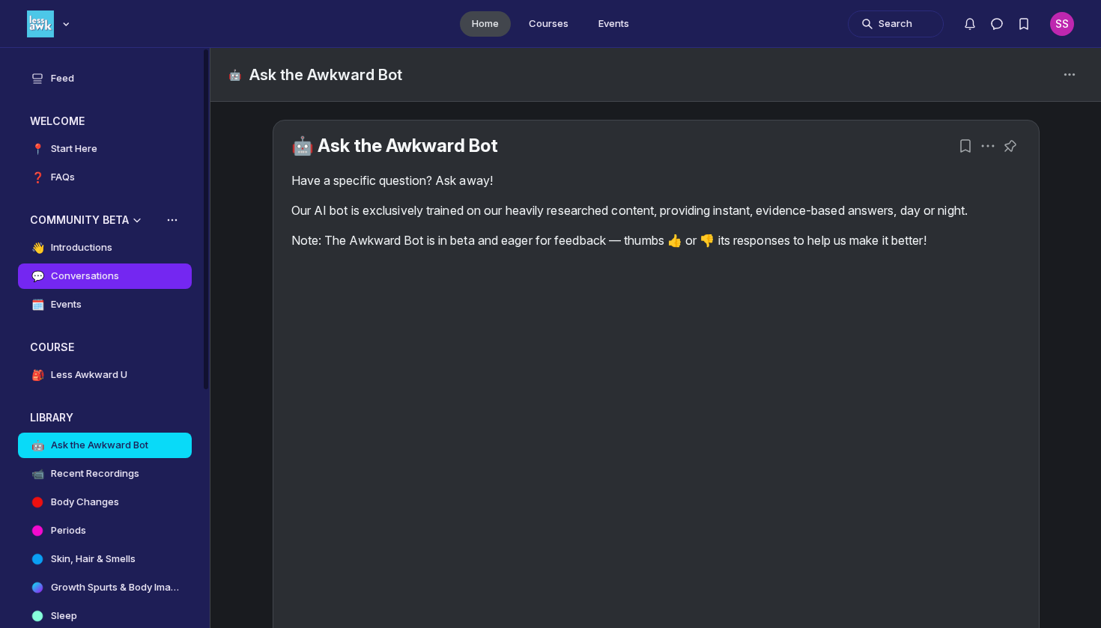
click at [122, 283] on link "💬 Conversations" at bounding box center [105, 276] width 174 height 25
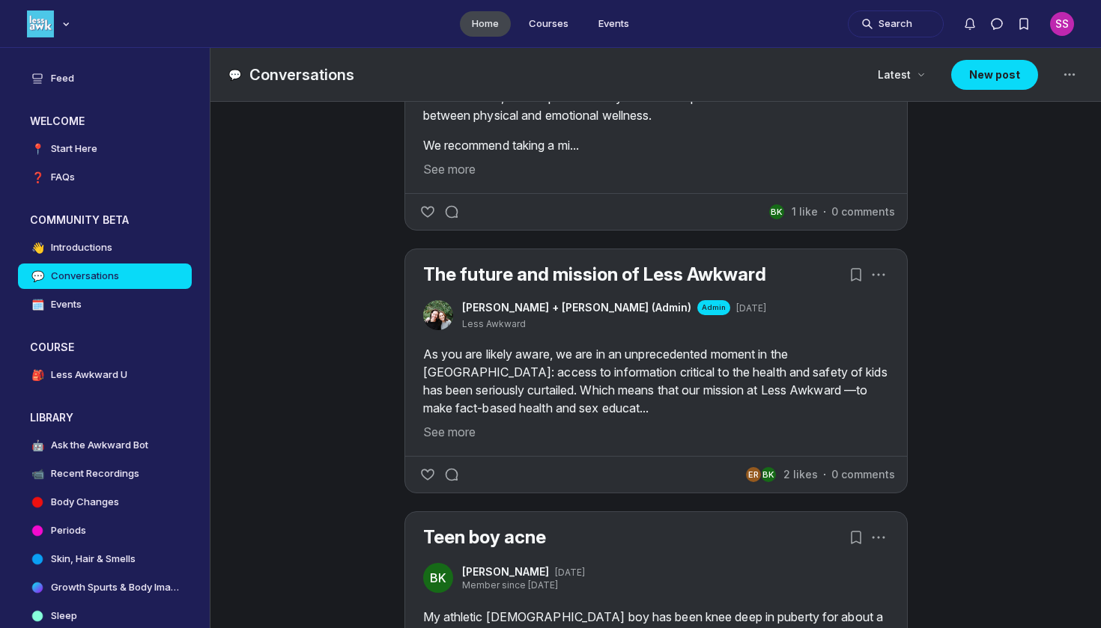
scroll to position [1613, 0]
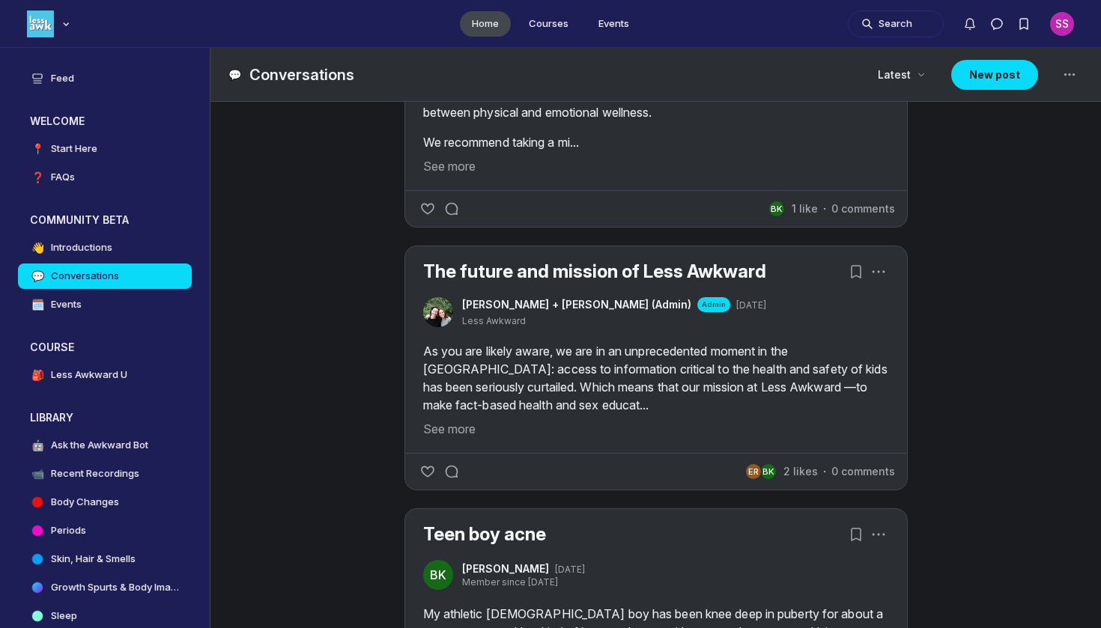
click at [834, 393] on p "As you are likely aware, we are in an unprecedented moment in the [GEOGRAPHIC_D…" at bounding box center [656, 378] width 466 height 72
click at [505, 398] on p "As you are likely aware, we are in an unprecedented moment in the [GEOGRAPHIC_D…" at bounding box center [656, 378] width 466 height 72
click at [452, 429] on button "See more" at bounding box center [656, 429] width 466 height 18
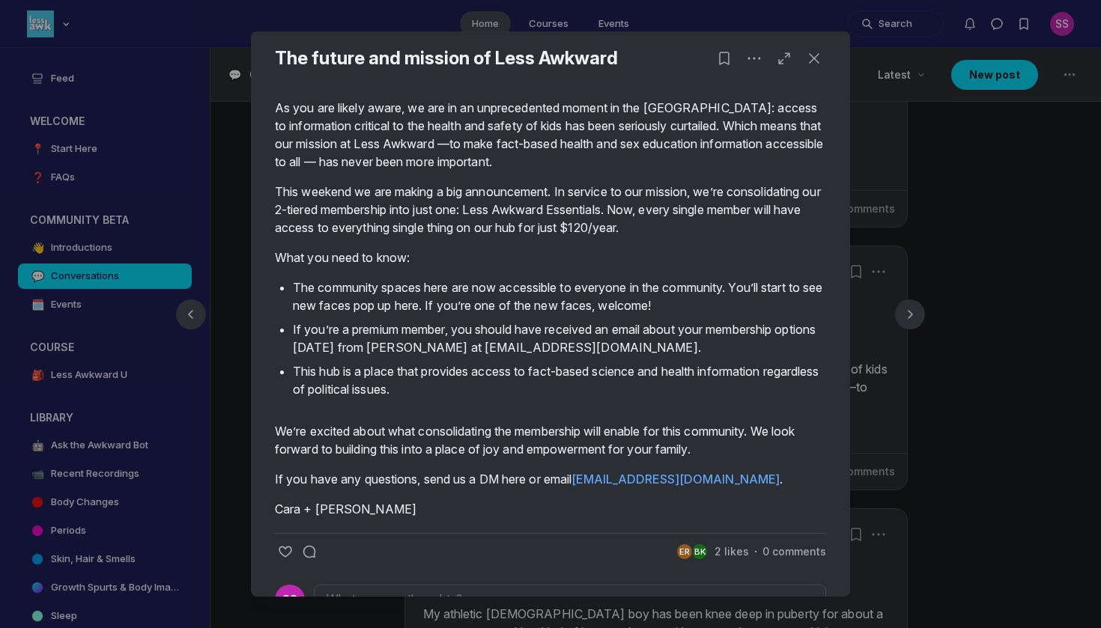
scroll to position [44, 0]
click at [904, 424] on div at bounding box center [550, 314] width 1101 height 628
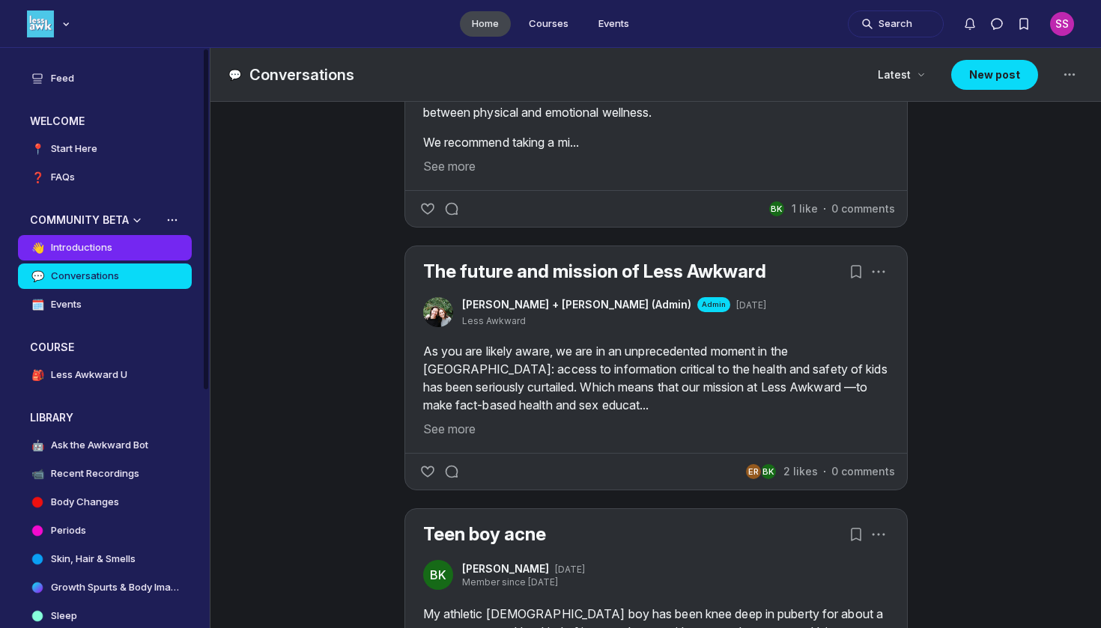
click at [131, 240] on link "👋 Introductions" at bounding box center [105, 247] width 174 height 25
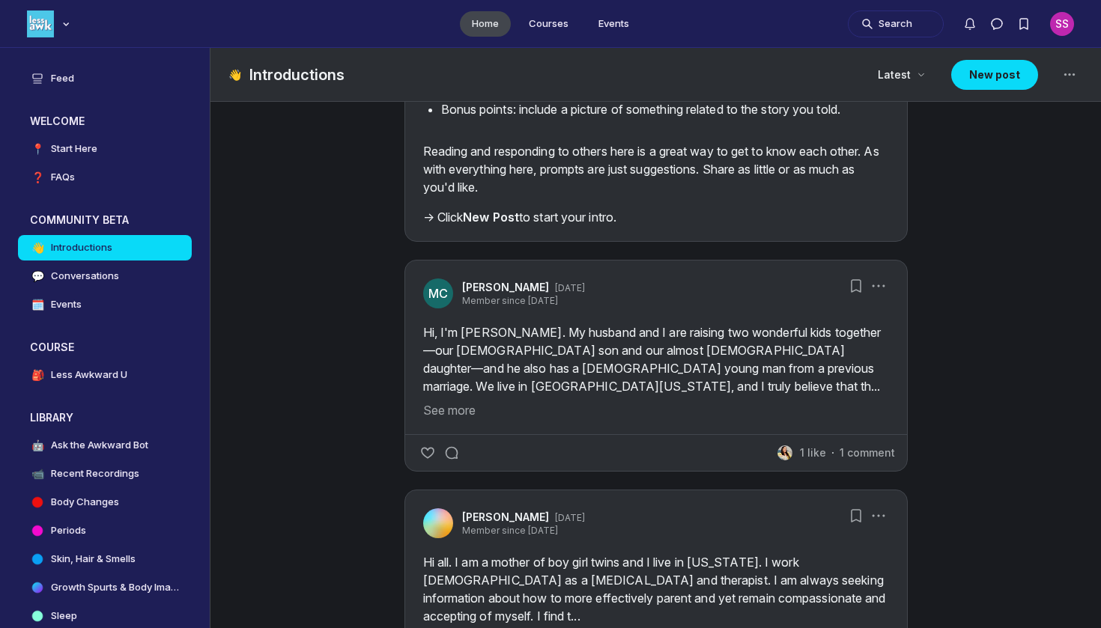
scroll to position [254, 0]
click at [101, 381] on h4 "Less Awkward U" at bounding box center [89, 375] width 76 height 15
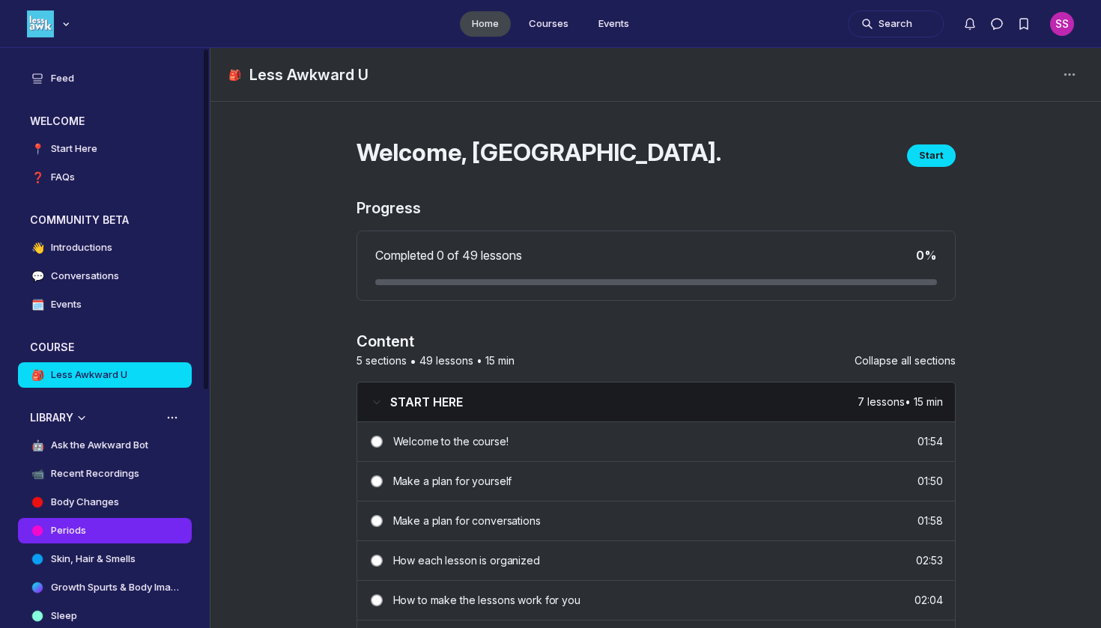
click at [88, 535] on link "Periods" at bounding box center [105, 530] width 174 height 25
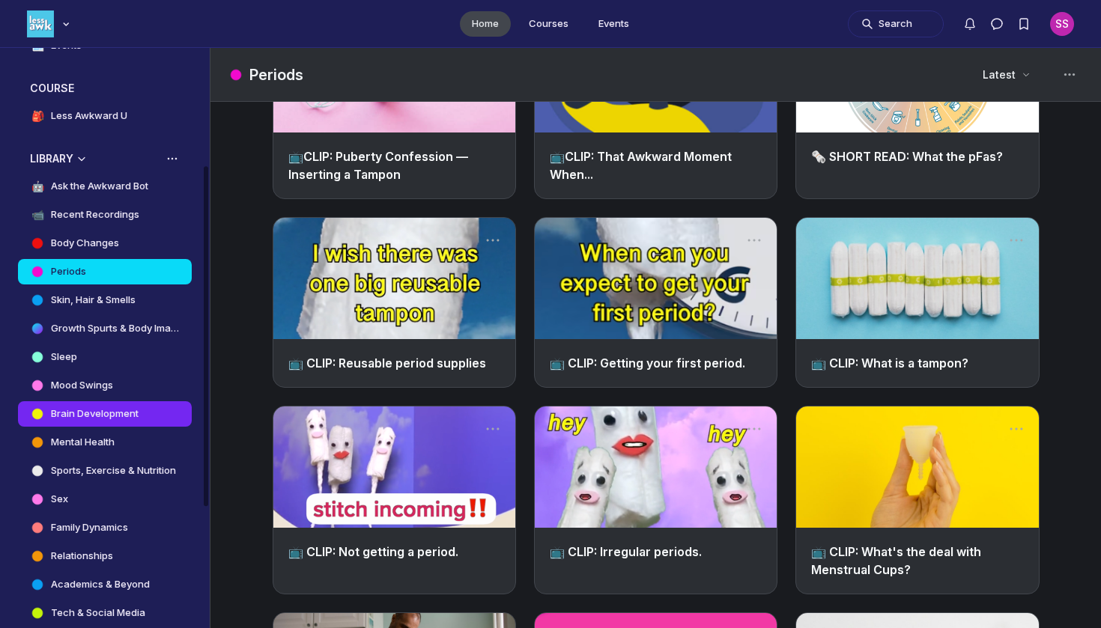
scroll to position [261, 0]
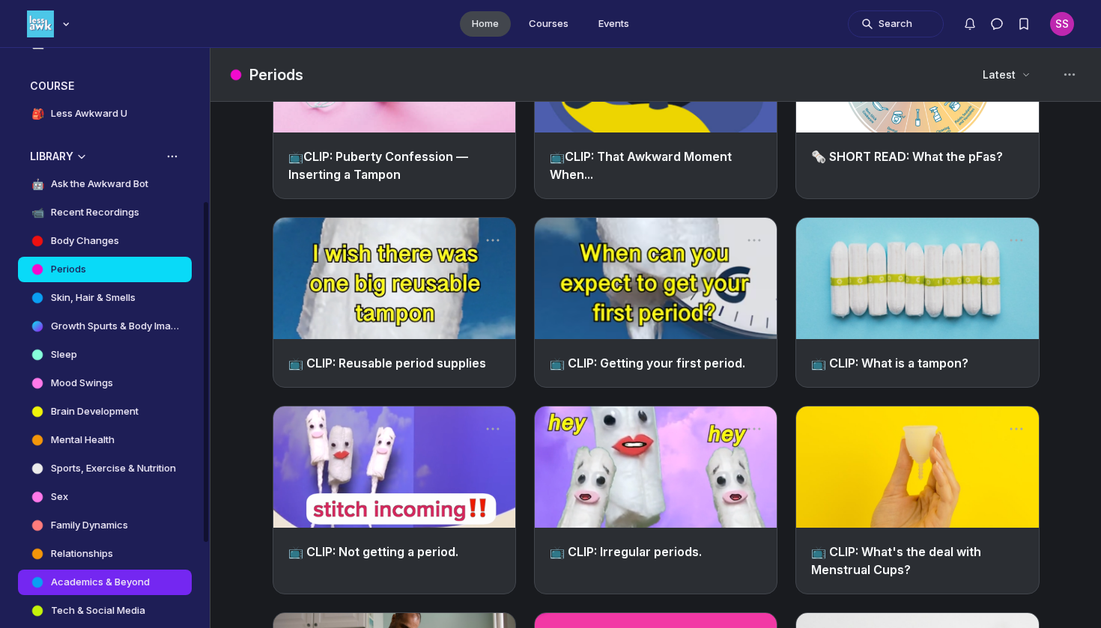
click at [106, 587] on h4 "Academics & Beyond" at bounding box center [100, 582] width 99 height 15
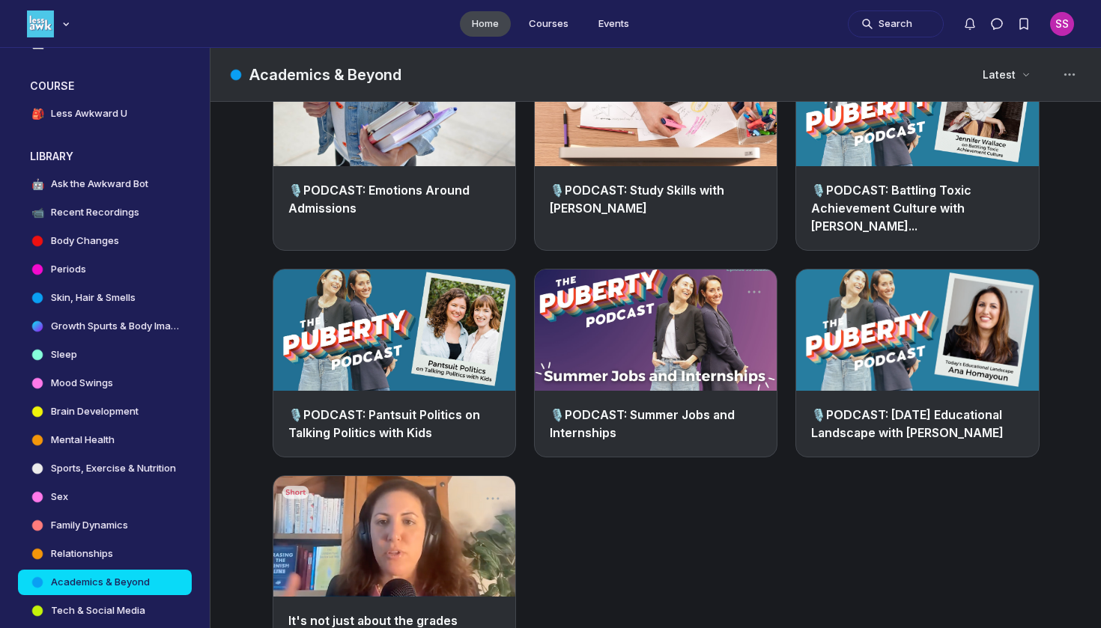
scroll to position [2632, 0]
click at [457, 532] on link "Main Content" at bounding box center [394, 537] width 242 height 121
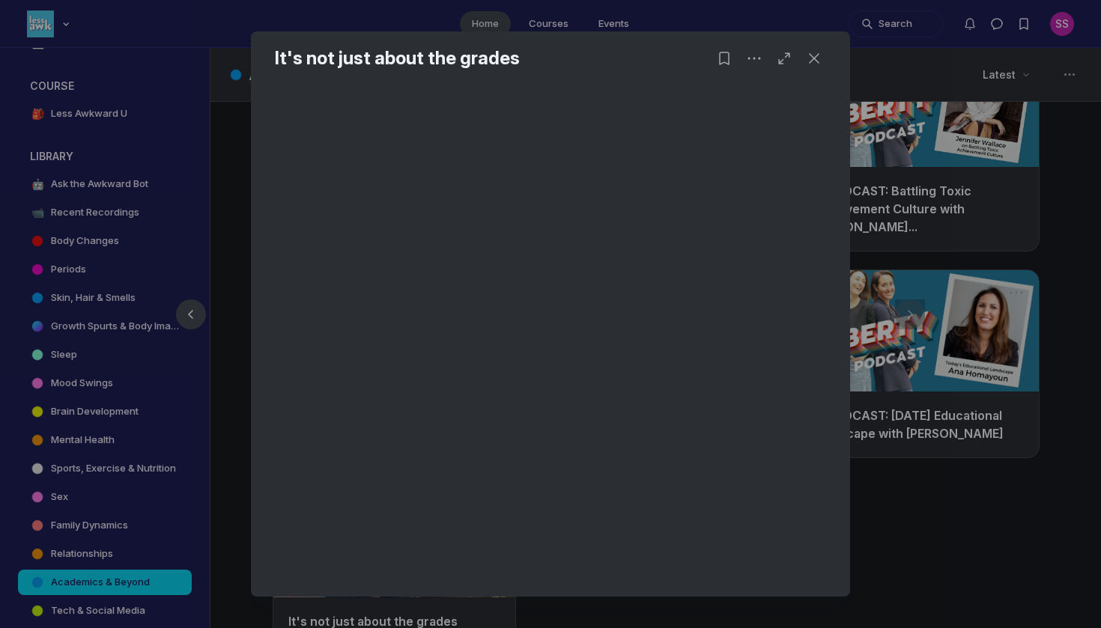
click at [1001, 491] on div at bounding box center [550, 314] width 1101 height 628
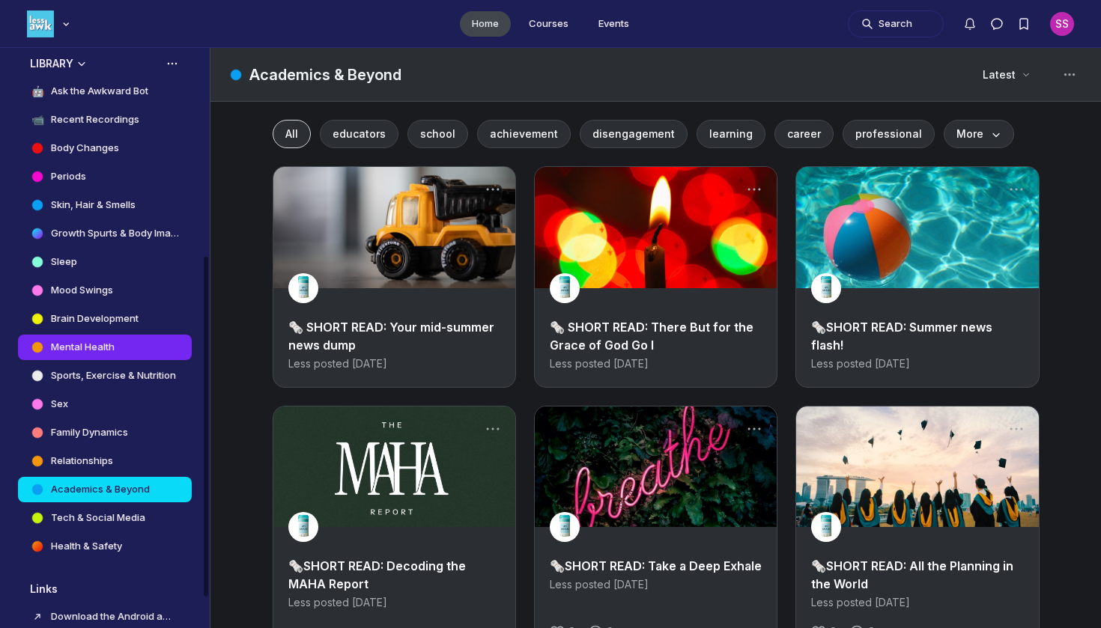
scroll to position [335, 0]
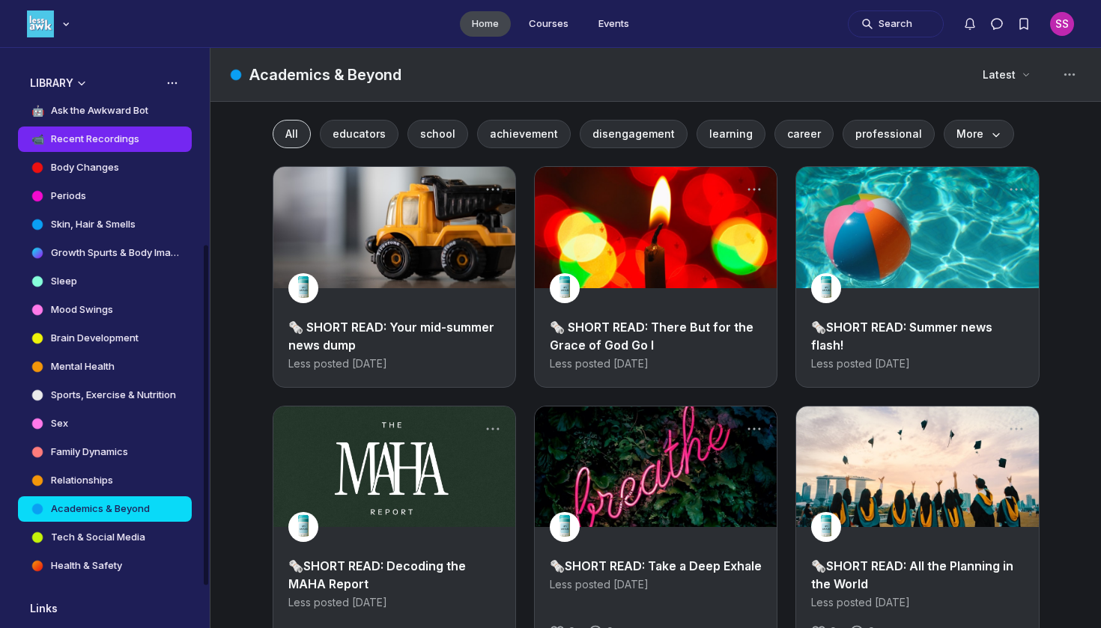
click at [107, 136] on h4 "Recent Recordings" at bounding box center [95, 139] width 88 height 15
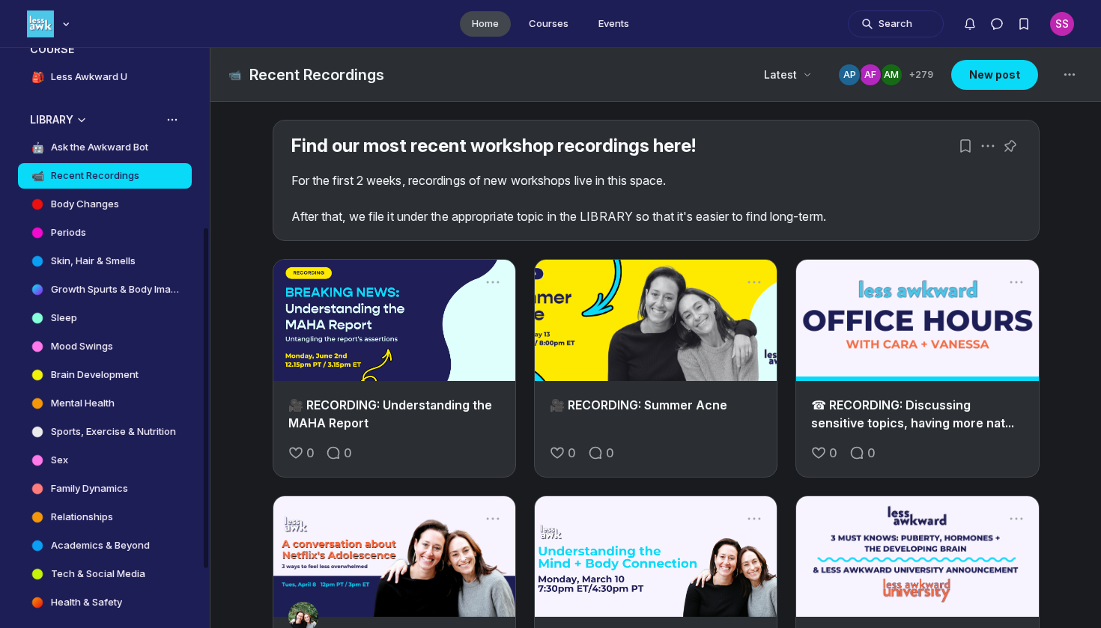
scroll to position [297, 0]
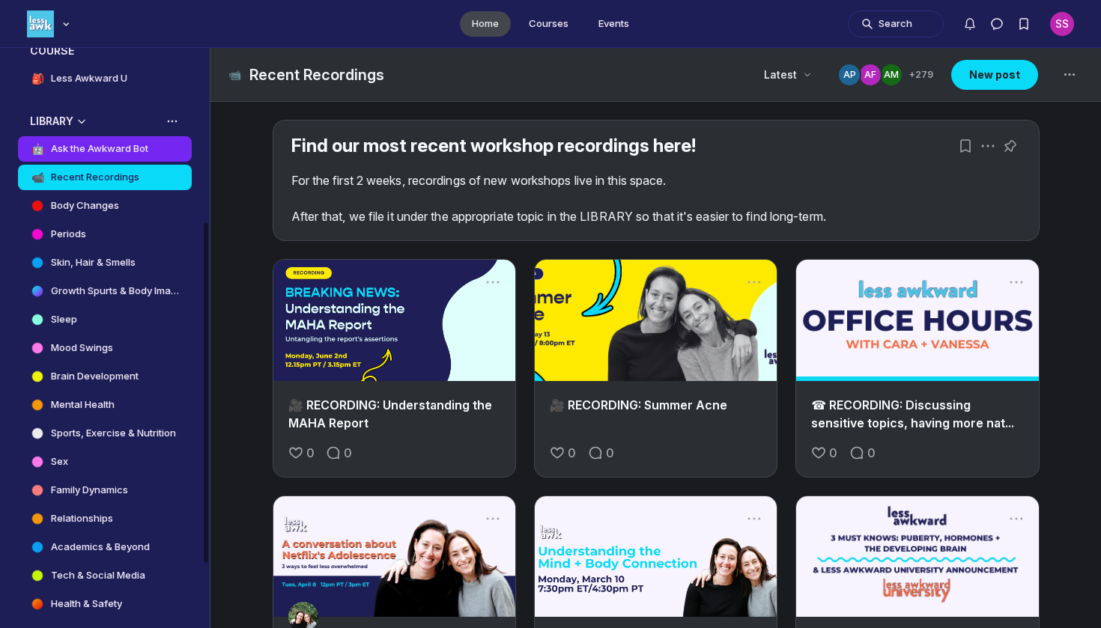
click at [132, 159] on link "🤖 Ask the Awkward Bot" at bounding box center [105, 148] width 174 height 25
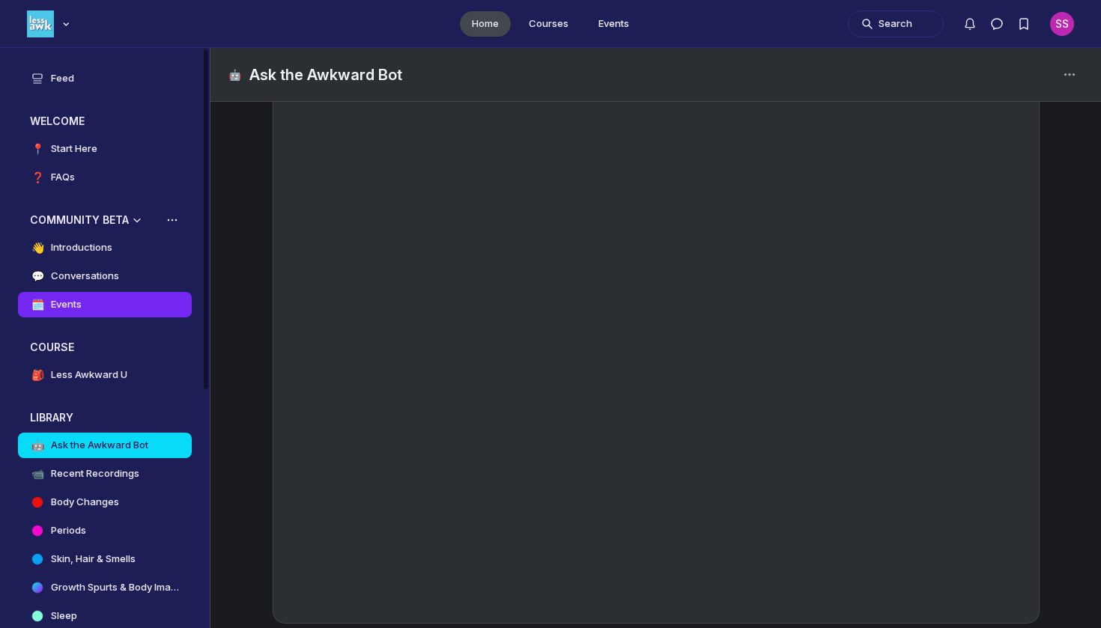
click at [89, 313] on link "🗓️ Events" at bounding box center [105, 304] width 174 height 25
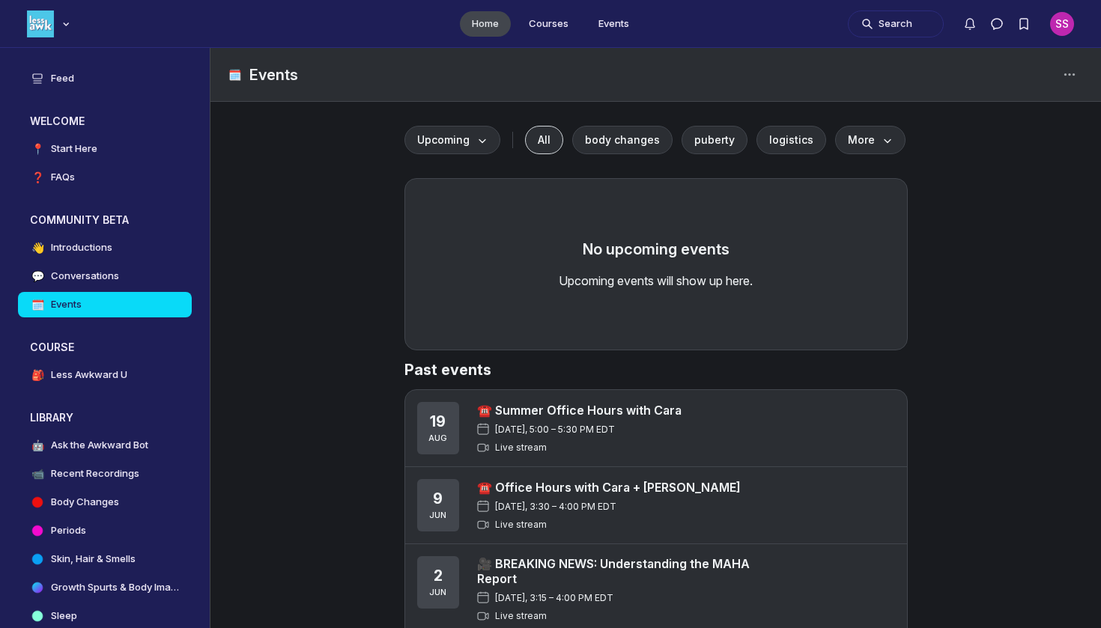
click at [628, 413] on link "☎️ Summer Office Hours with Cara" at bounding box center [579, 410] width 204 height 15
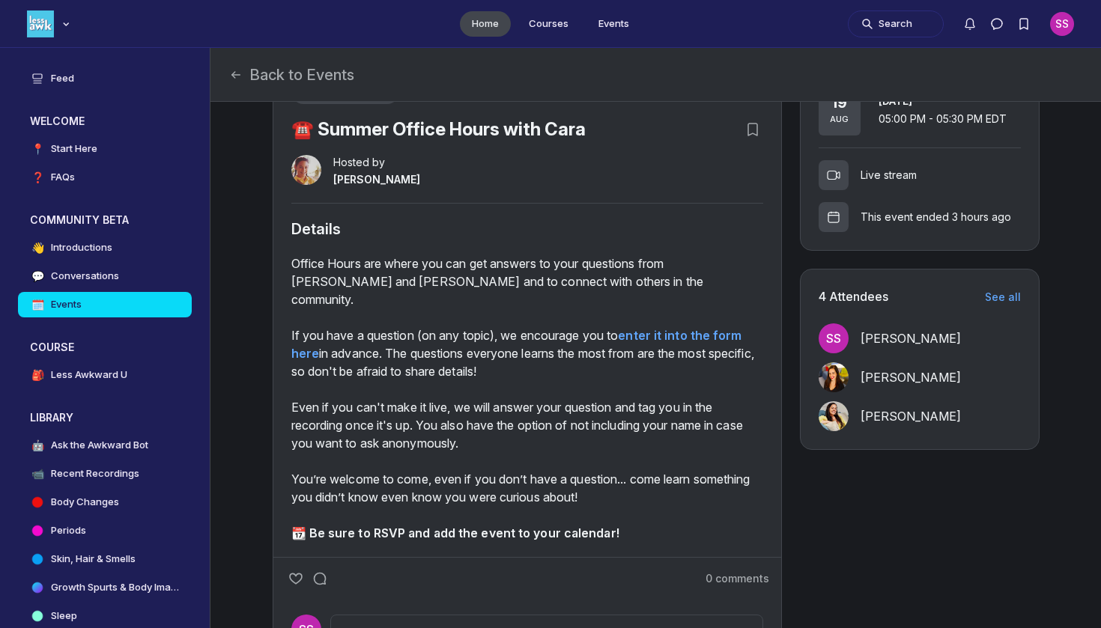
scroll to position [385, 0]
